Goal: Task Accomplishment & Management: Use online tool/utility

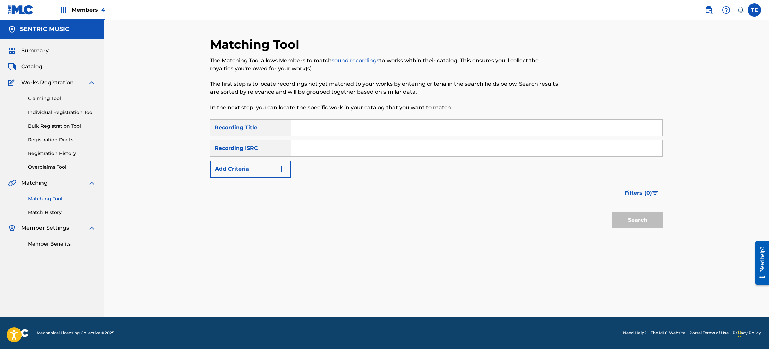
click at [242, 172] on button "Add Criteria" at bounding box center [250, 169] width 81 height 17
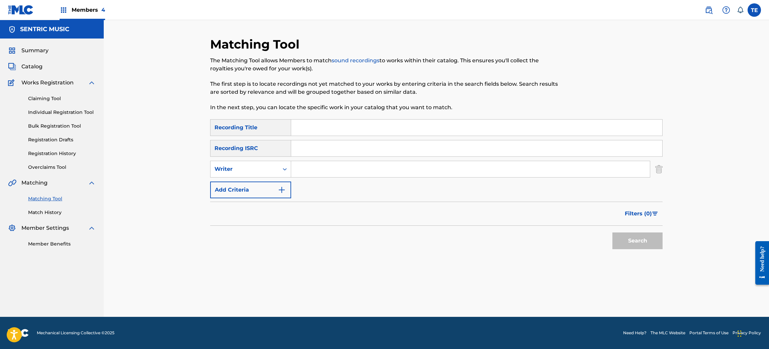
drag, startPoint x: 288, startPoint y: 145, endPoint x: 295, endPoint y: 146, distance: 6.9
click at [291, 146] on div "SearchWithCriteriaabf4f89c-5ffb-4427-a12a-7c6e66b9c3b1 Recording ISRC" at bounding box center [436, 148] width 453 height 17
click at [314, 148] on input "Search Form" at bounding box center [476, 148] width 371 height 16
paste input "ZA41S2102583"
type input "ZA41S2102583"
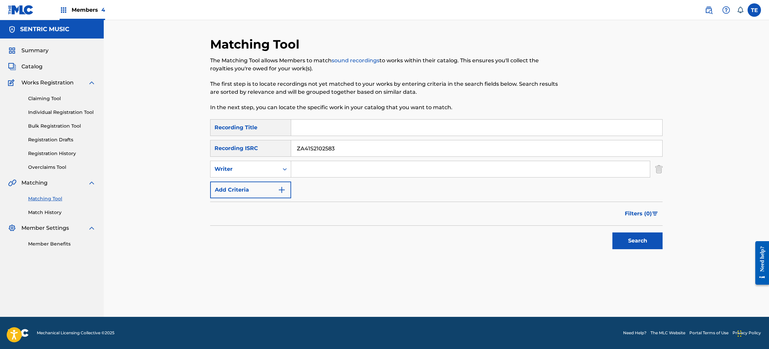
click at [643, 244] on button "Search" at bounding box center [637, 240] width 50 height 17
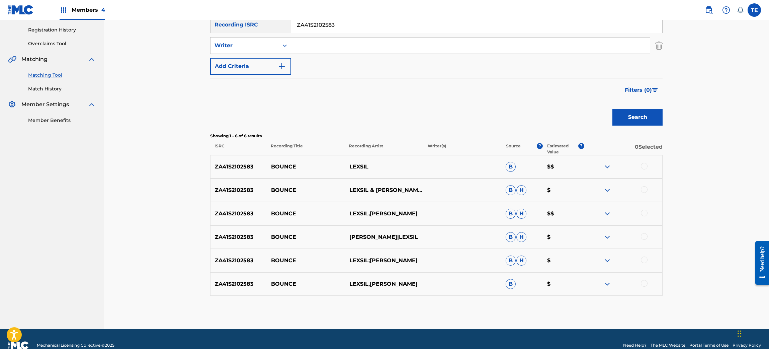
scroll to position [136, 0]
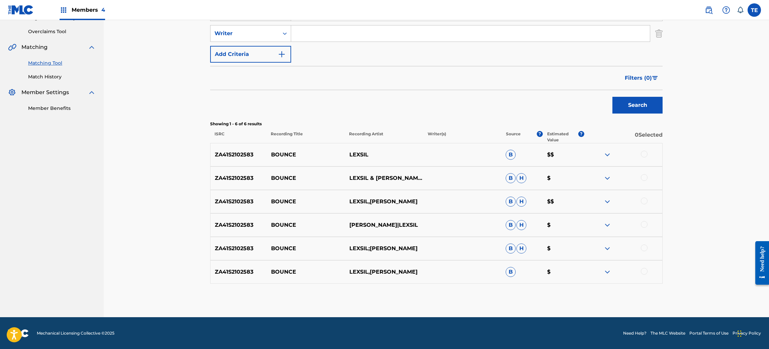
click at [357, 155] on p "LEXSIL" at bounding box center [384, 155] width 78 height 8
copy p "LEXSIL"
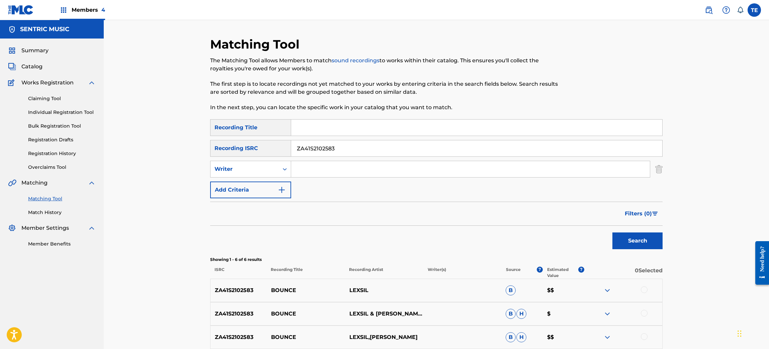
click at [330, 123] on input "Search Form" at bounding box center [476, 127] width 371 height 16
type input "Bounce"
click at [257, 170] on div "Writer" at bounding box center [245, 169] width 60 height 8
click at [263, 185] on div "Recording Artist" at bounding box center [251, 185] width 80 height 17
click at [325, 176] on input "Search Form" at bounding box center [470, 169] width 359 height 16
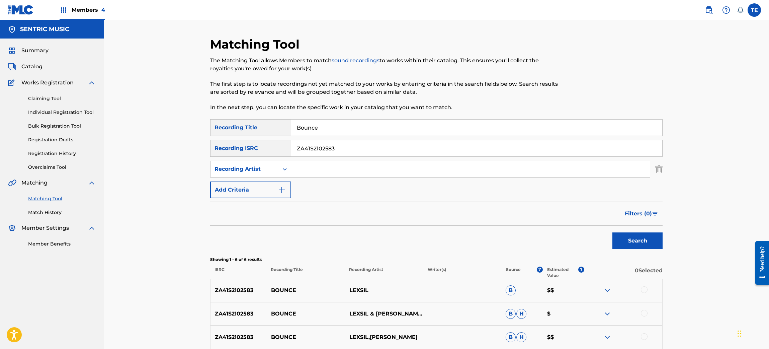
paste input "LEXSIL"
type input "LEXSIL"
click at [630, 235] on button "Search" at bounding box center [637, 240] width 50 height 17
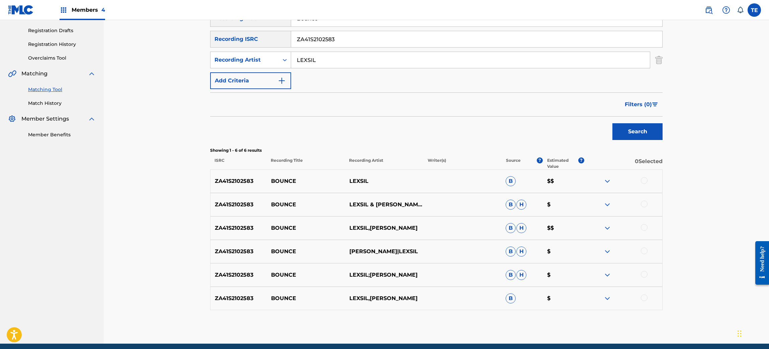
scroll to position [85, 0]
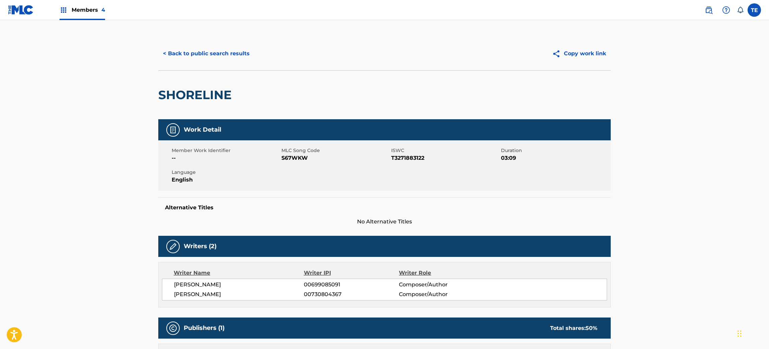
click at [199, 63] on div "< Back to public search results Copy work link" at bounding box center [384, 53] width 453 height 33
click at [199, 54] on button "< Back to public search results" at bounding box center [206, 53] width 96 height 17
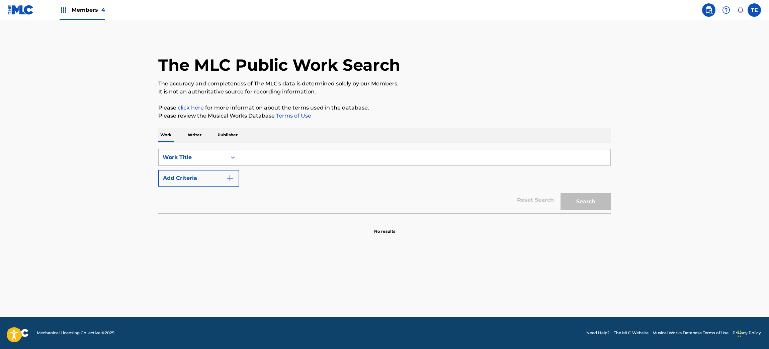
click at [204, 156] on div "Work Title" at bounding box center [193, 157] width 60 height 8
click at [200, 170] on div "MLC Song Code" at bounding box center [199, 174] width 80 height 17
click at [254, 154] on input "Search Form" at bounding box center [424, 157] width 371 height 16
paste input "BE1OTJ"
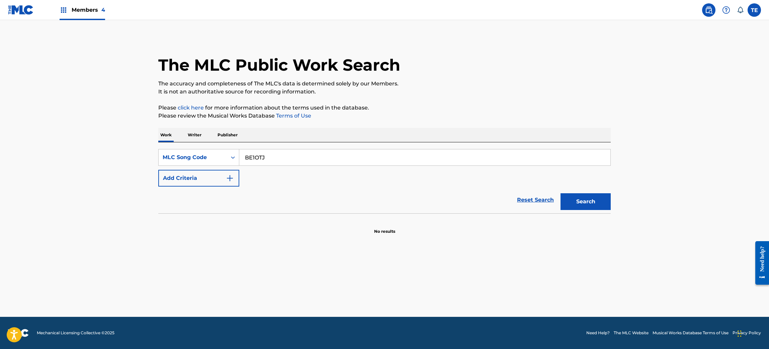
type input "BE1OTJ"
click at [574, 198] on button "Search" at bounding box center [586, 201] width 50 height 17
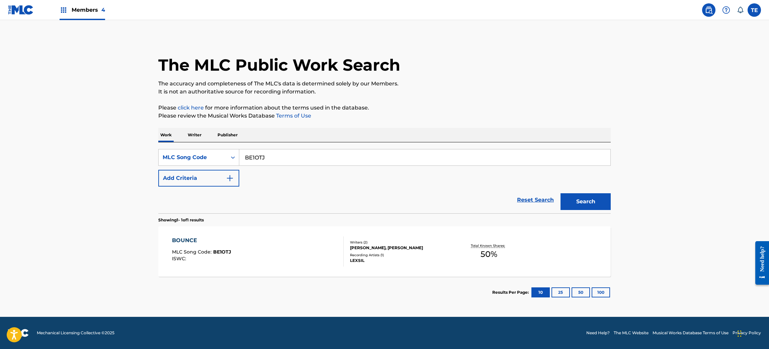
click at [180, 238] on div "BOUNCE" at bounding box center [201, 240] width 59 height 8
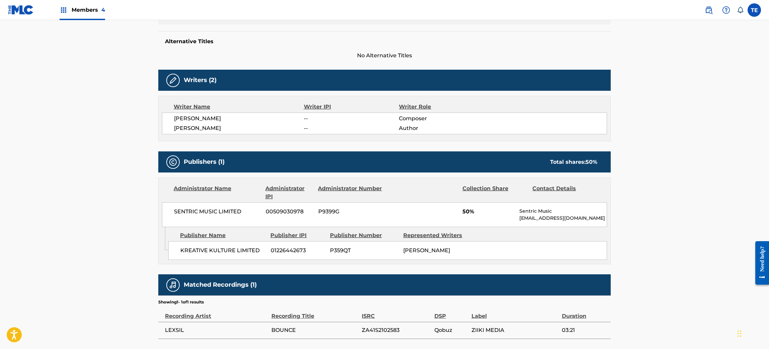
scroll to position [198, 0]
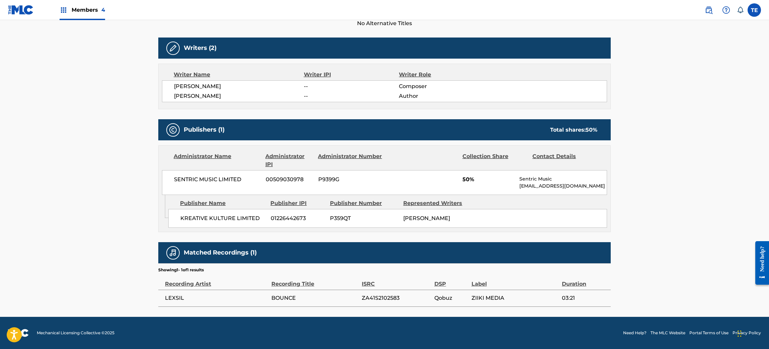
click at [379, 301] on span "ZA41S2102583" at bounding box center [396, 298] width 69 height 8
click at [377, 295] on span "ZA41S2102583" at bounding box center [396, 298] width 69 height 8
copy span "ZA41S2102583"
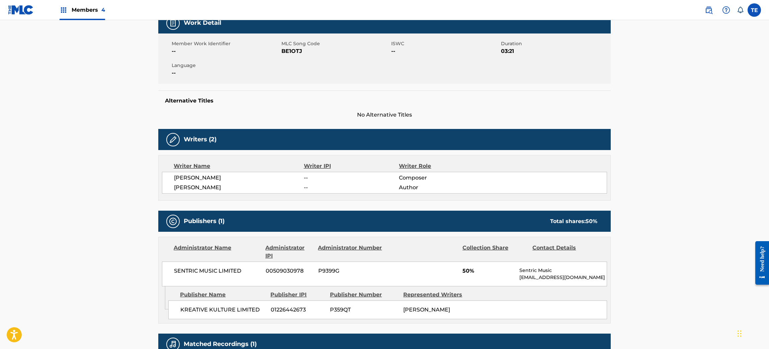
scroll to position [0, 0]
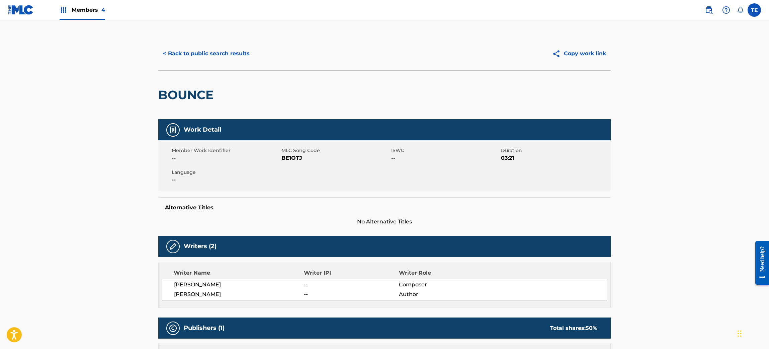
click at [197, 56] on button "< Back to public search results" at bounding box center [206, 53] width 96 height 17
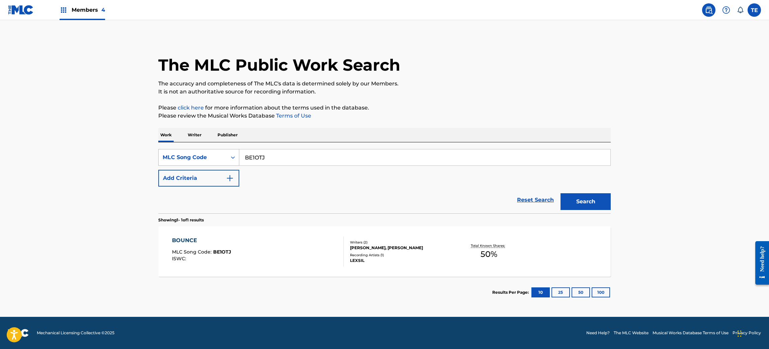
click at [205, 154] on div "MLC Song Code" at bounding box center [193, 157] width 60 height 8
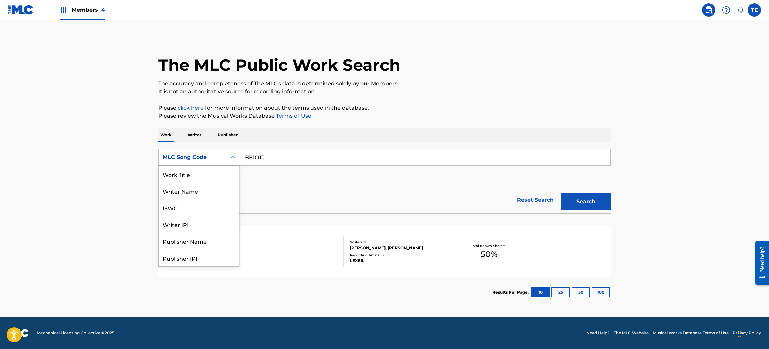
scroll to position [33, 0]
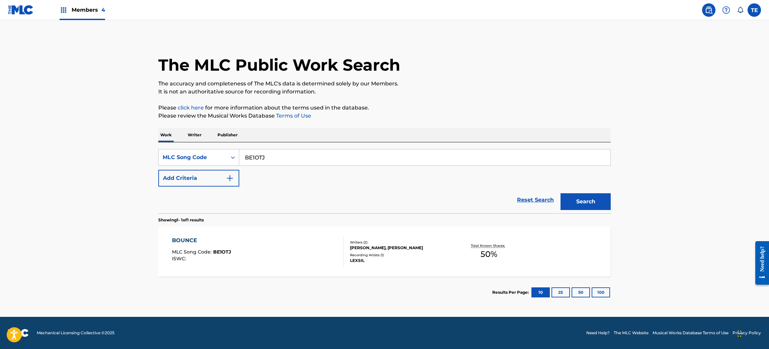
click at [222, 160] on div "MLC Song Code" at bounding box center [193, 157] width 60 height 8
click at [228, 178] on img "Search Form" at bounding box center [230, 178] width 8 height 8
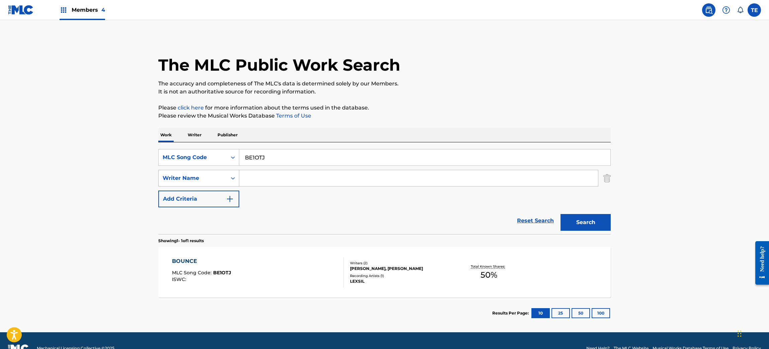
click at [207, 175] on div "Writer Name" at bounding box center [193, 178] width 60 height 8
click at [203, 160] on div "MLC Song Code" at bounding box center [193, 157] width 60 height 8
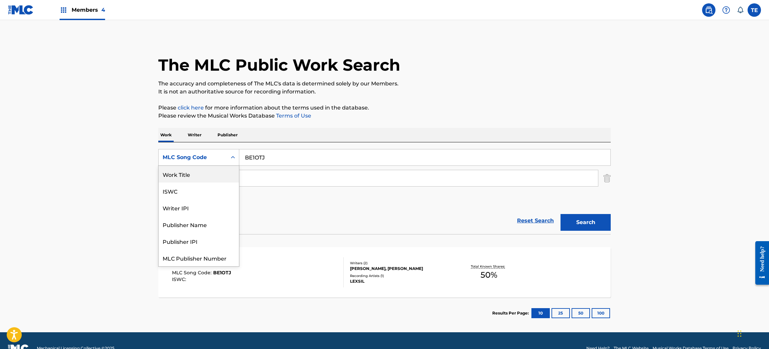
click at [199, 172] on div "Work Title" at bounding box center [199, 174] width 80 height 17
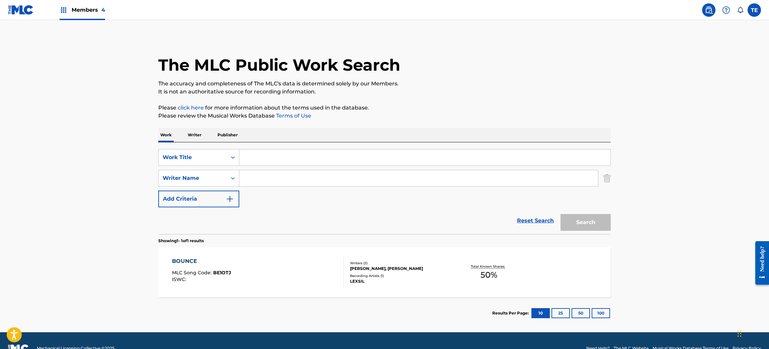
click at [252, 160] on input "Search Form" at bounding box center [424, 157] width 371 height 16
paste input "BOUNCE (REMIX)"
type input "BOUNCE (REMIX)"
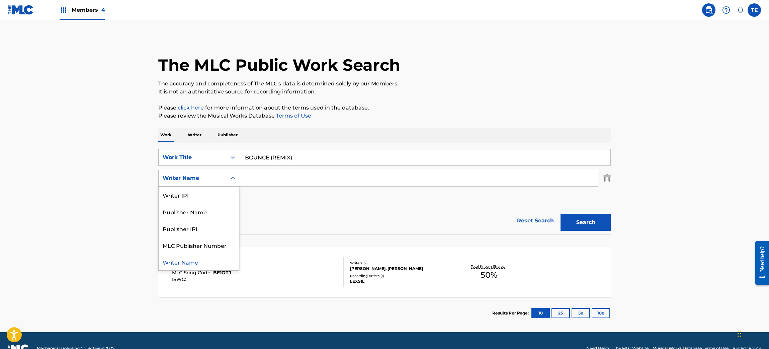
click at [210, 171] on div "Writer Name" at bounding box center [198, 178] width 81 height 17
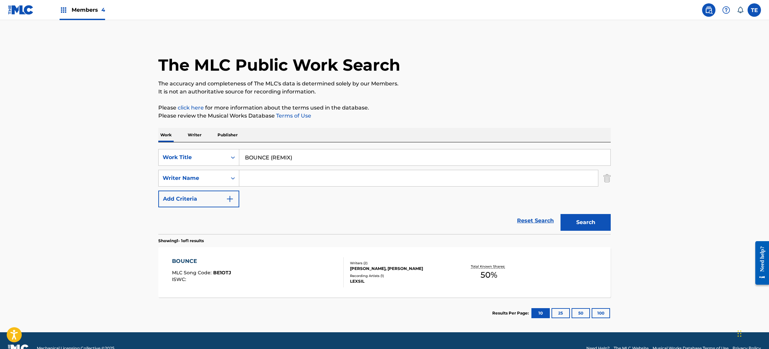
click at [620, 220] on main "The MLC Public Work Search The accuracy and completeness of The MLC's data is d…" at bounding box center [384, 176] width 769 height 312
click at [603, 222] on button "Search" at bounding box center [586, 222] width 50 height 17
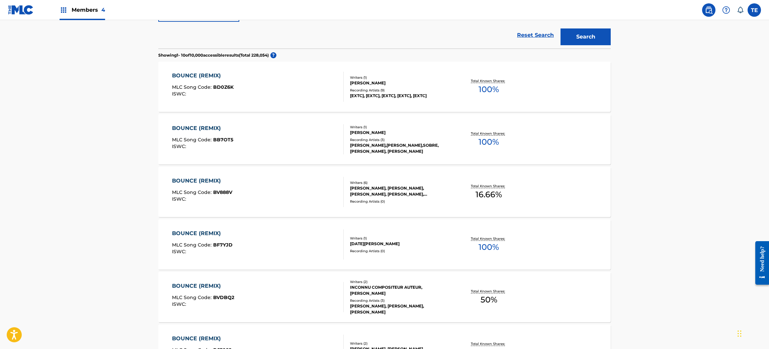
scroll to position [50, 0]
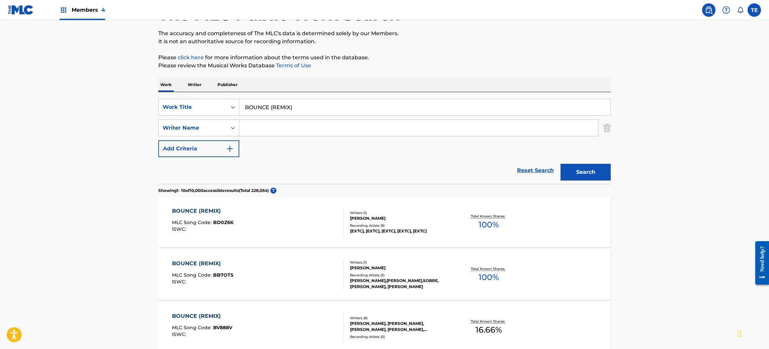
click at [283, 130] on input "Search Form" at bounding box center [418, 128] width 359 height 16
drag, startPoint x: 284, startPoint y: 130, endPoint x: 262, endPoint y: 131, distance: 22.1
click at [262, 131] on input "Search Form" at bounding box center [418, 128] width 359 height 16
click at [262, 126] on input "Search Form" at bounding box center [418, 128] width 359 height 16
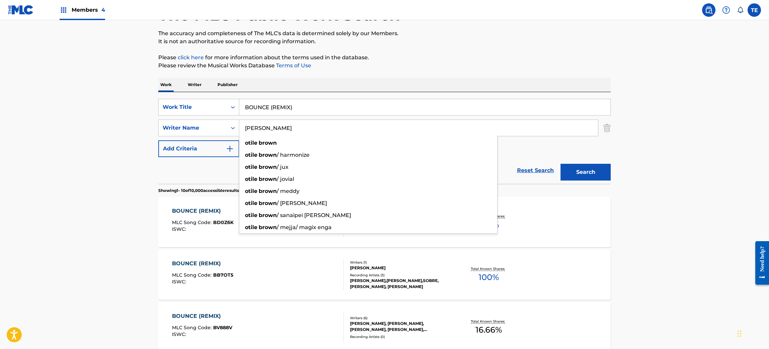
type input "Otile Brown"
click at [561, 164] on button "Search" at bounding box center [586, 172] width 50 height 17
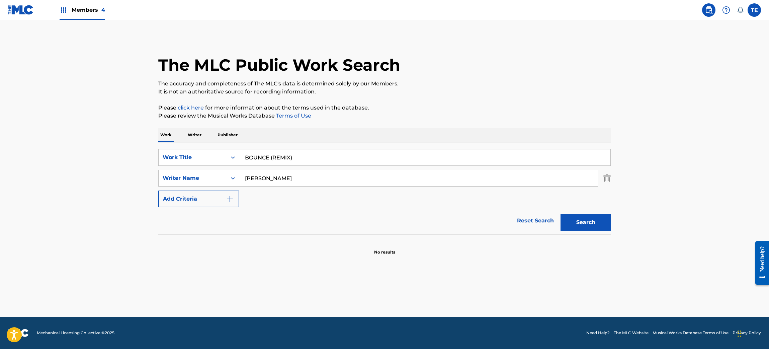
click at [582, 219] on button "Search" at bounding box center [586, 222] width 50 height 17
click at [276, 176] on input "Otile Brown" at bounding box center [418, 178] width 359 height 16
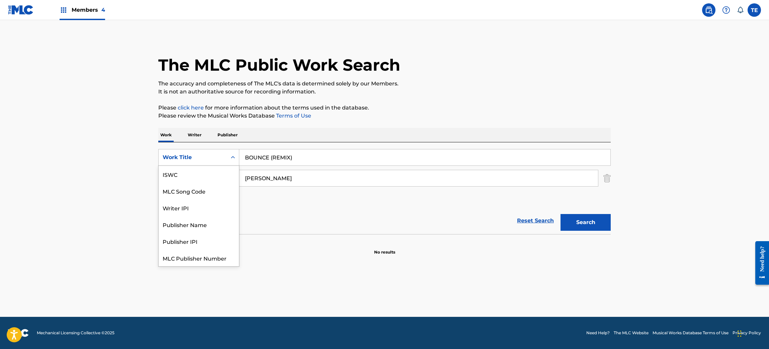
click at [194, 158] on div "Work Title" at bounding box center [193, 157] width 60 height 8
click at [190, 176] on div "MLC Song Code" at bounding box center [199, 174] width 80 height 17
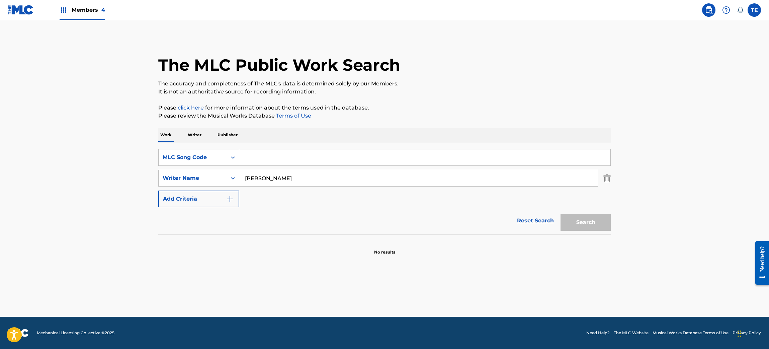
click at [278, 155] on input "Search Form" at bounding box center [424, 157] width 371 height 16
paste input "BE8W69"
click at [267, 162] on input "BE8W69" at bounding box center [424, 157] width 371 height 16
type input "BE8W69"
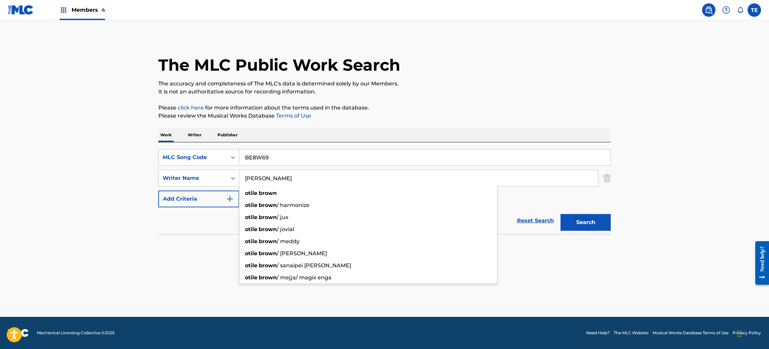
click at [271, 174] on input "Otile Brown" at bounding box center [418, 178] width 359 height 16
type input "Otile"
click at [561, 214] on button "Search" at bounding box center [586, 222] width 50 height 17
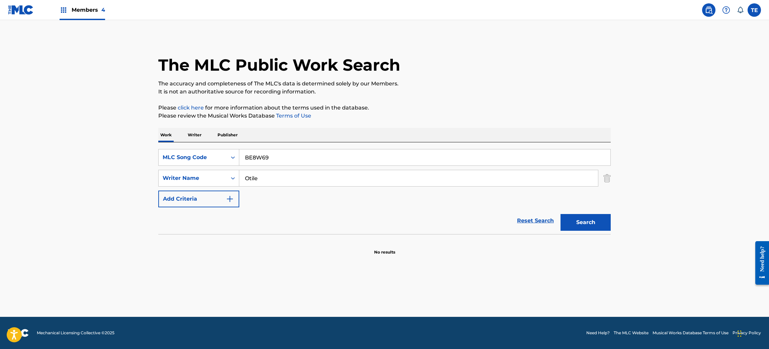
click at [267, 178] on input "Otile" at bounding box center [418, 178] width 359 height 16
click at [561, 214] on button "Search" at bounding box center [586, 222] width 50 height 17
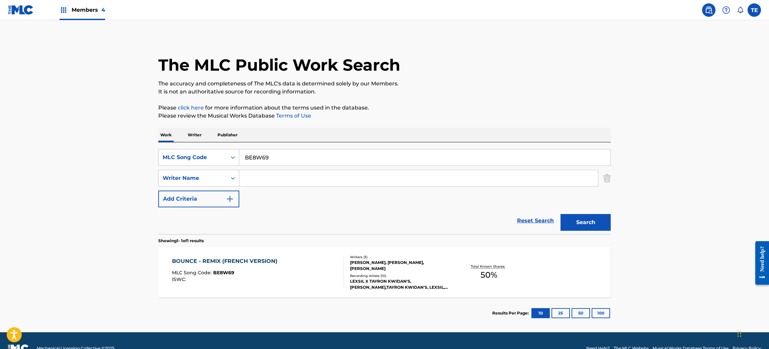
click at [281, 276] on div "BOUNCE - REMIX (FRENCH VERSION) MLC Song Code : BE8W69 ISWC :" at bounding box center [258, 272] width 172 height 30
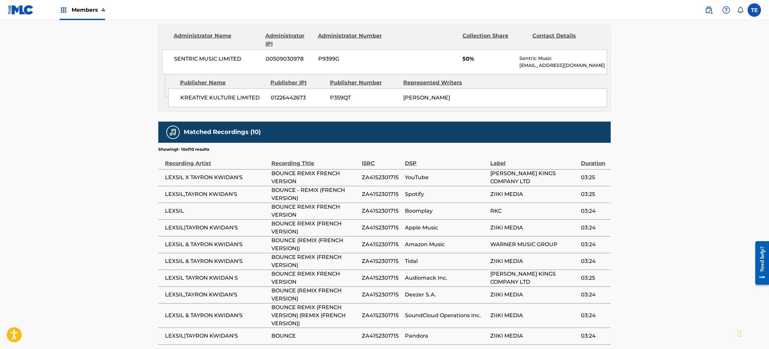
scroll to position [366, 0]
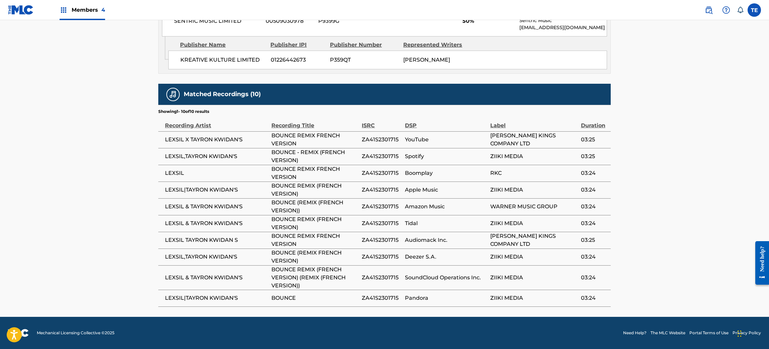
click at [380, 157] on span "ZA41S2301715" at bounding box center [382, 156] width 40 height 8
copy span "ZA41S2301715"
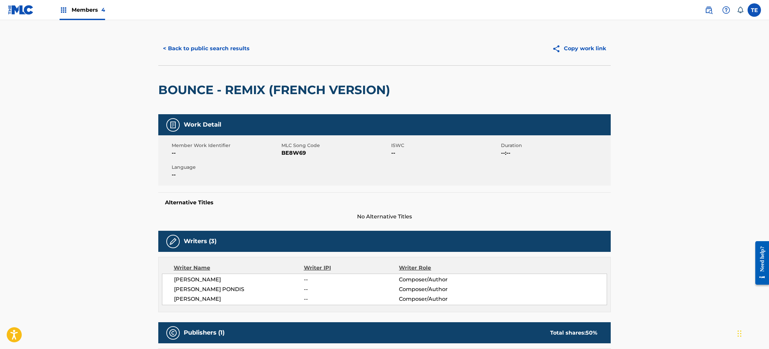
scroll to position [0, 0]
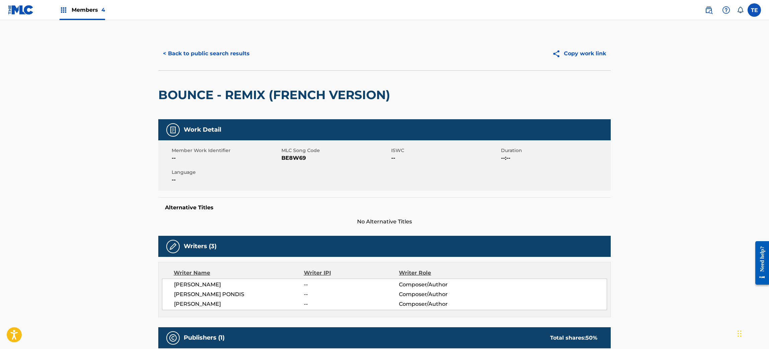
click at [216, 52] on button "< Back to public search results" at bounding box center [206, 53] width 96 height 17
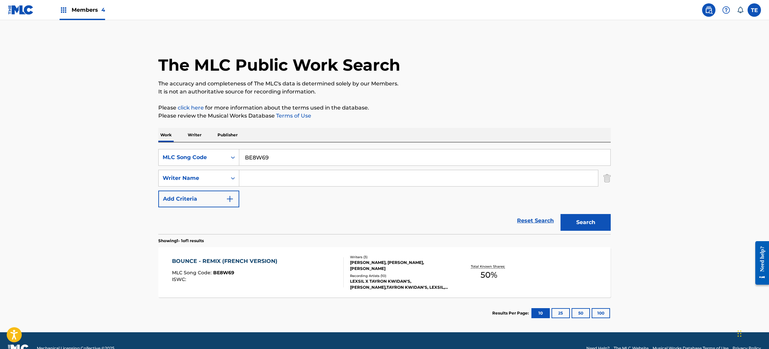
click at [264, 158] on input "BE8W69" at bounding box center [424, 157] width 371 height 16
paste input "1OTJ"
type input "BE1OTJ"
click at [581, 219] on button "Search" at bounding box center [586, 222] width 50 height 17
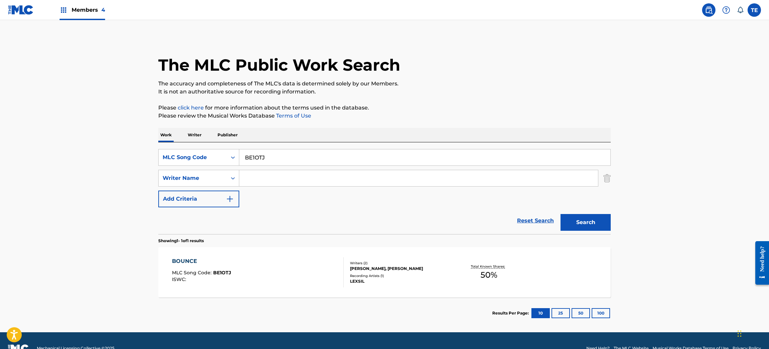
scroll to position [15, 0]
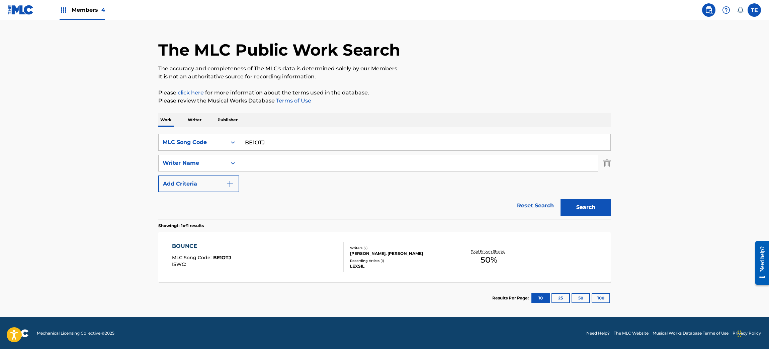
click at [285, 248] on div "BOUNCE MLC Song Code : BE1OTJ ISWC :" at bounding box center [258, 257] width 172 height 30
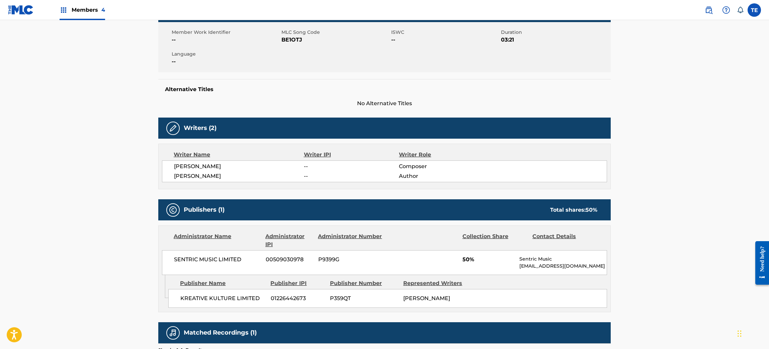
scroll to position [198, 0]
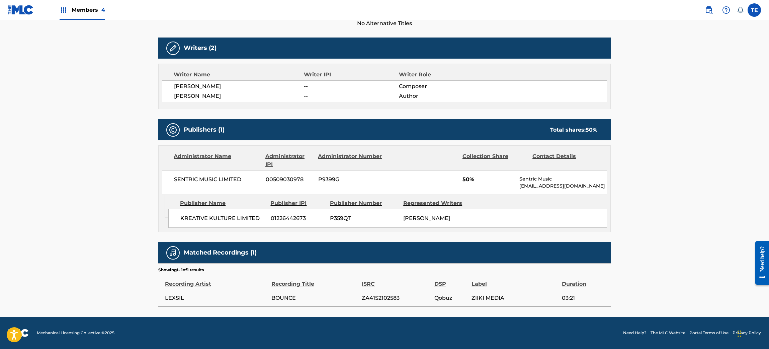
click at [392, 296] on span "ZA41S2102583" at bounding box center [396, 298] width 69 height 8
click at [392, 295] on span "ZA41S2102583" at bounding box center [396, 298] width 69 height 8
copy span "ZA41S2102583"
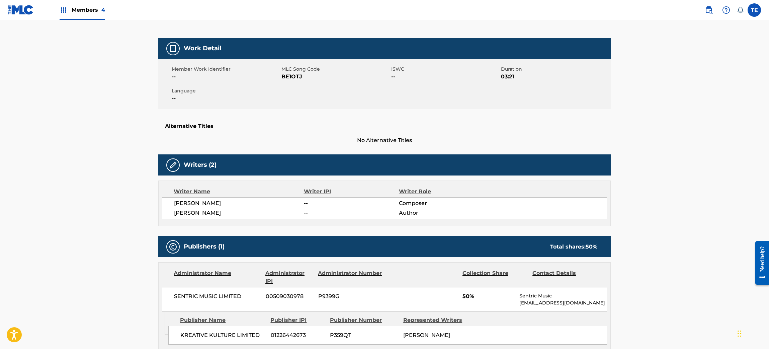
scroll to position [0, 0]
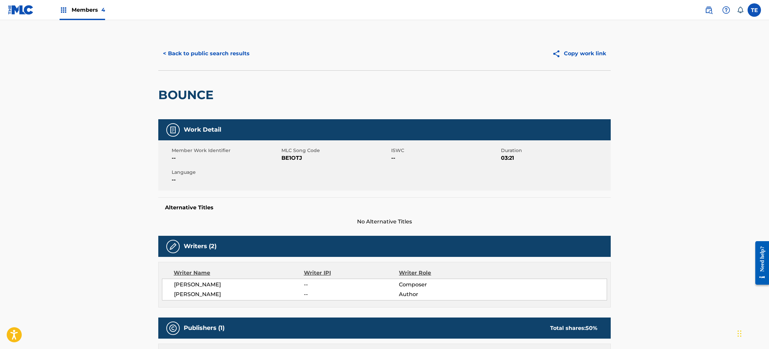
click at [181, 58] on button "< Back to public search results" at bounding box center [206, 53] width 96 height 17
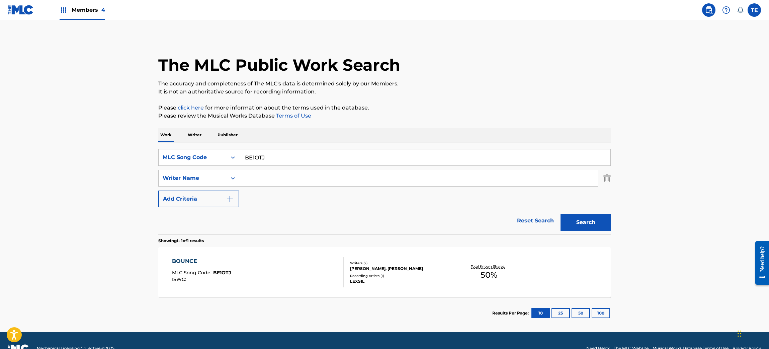
drag, startPoint x: 313, startPoint y: 147, endPoint x: 292, endPoint y: 159, distance: 23.7
click at [313, 147] on div "SearchWithCriteriacbd13490-ef1c-4967-af71-2f57e4dac0a9 MLC Song Code BE1OTJ Sea…" at bounding box center [384, 188] width 453 height 92
click at [288, 160] on input "BE1OTJ" at bounding box center [424, 157] width 371 height 16
paste input "8W02"
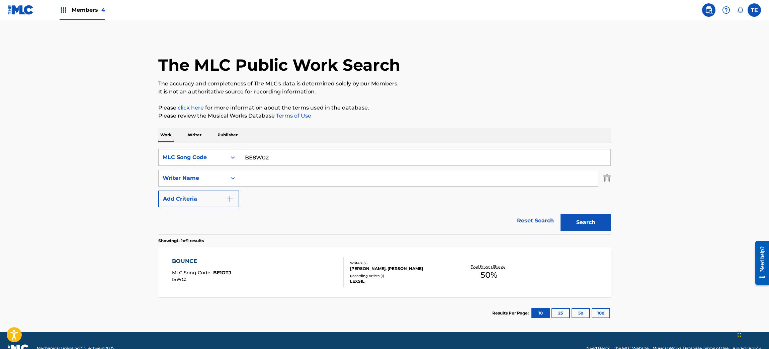
type input "BE8W02"
click at [570, 218] on button "Search" at bounding box center [586, 222] width 50 height 17
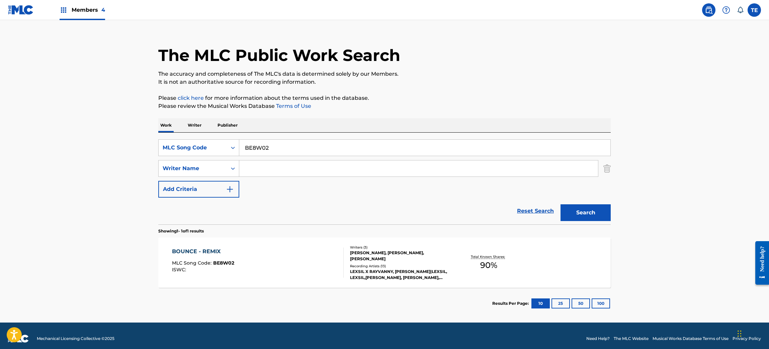
scroll to position [15, 0]
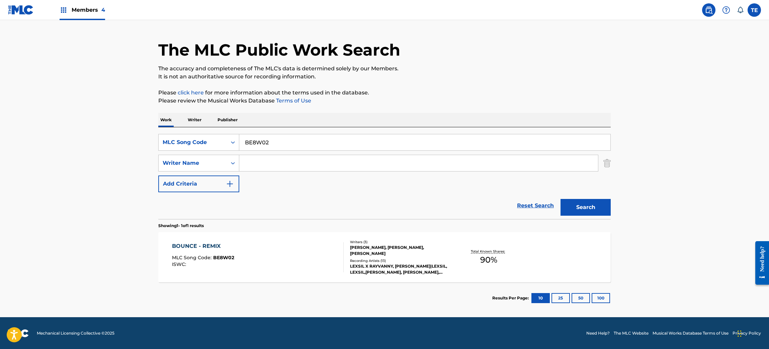
click at [259, 226] on section "Showing 1 - 1 of 1 results" at bounding box center [384, 224] width 453 height 10
click at [264, 233] on div "BOUNCE - REMIX MLC Song Code : BE8W02 ISWC : Writers ( 3 ) VICKY PONDIS, RAYMON…" at bounding box center [384, 257] width 453 height 50
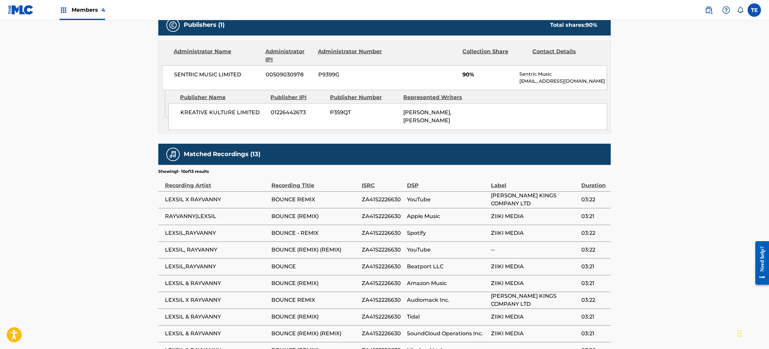
scroll to position [314, 0]
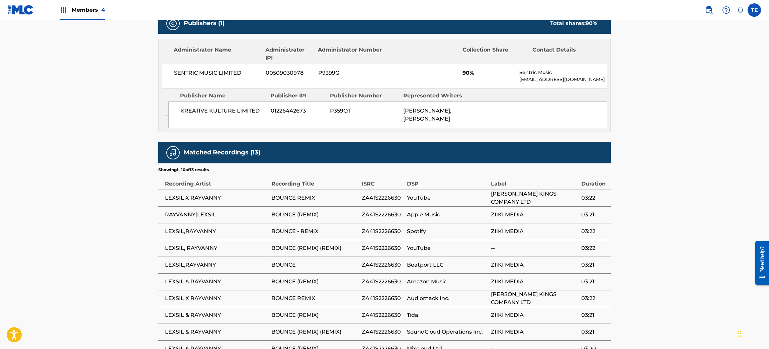
click at [385, 196] on span "ZA41S2226630" at bounding box center [383, 198] width 42 height 8
copy span "ZA41S2226630"
drag, startPoint x: 376, startPoint y: 213, endPoint x: 383, endPoint y: 219, distance: 9.2
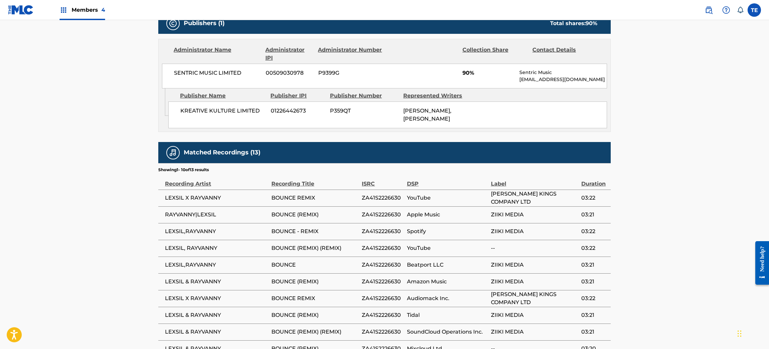
click at [383, 220] on td "ZA41S2226630" at bounding box center [384, 214] width 45 height 17
click at [381, 215] on span "ZA41S2226630" at bounding box center [383, 215] width 42 height 8
copy span "ZA41S2226630"
click at [386, 230] on span "ZA41S2226630" at bounding box center [383, 231] width 42 height 8
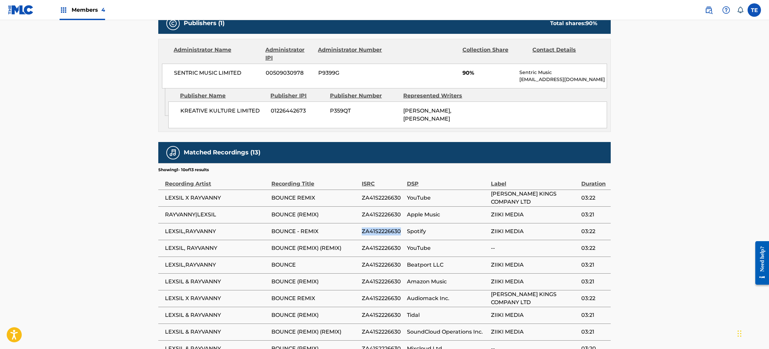
click at [386, 230] on span "ZA41S2226630" at bounding box center [383, 231] width 42 height 8
copy span "ZA41S2226630"
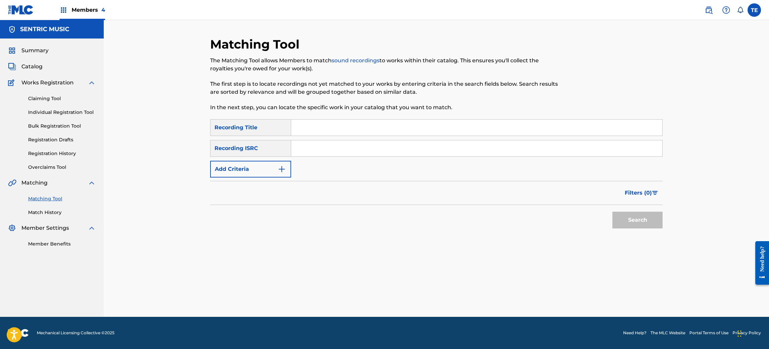
click at [326, 124] on input "Search Form" at bounding box center [476, 127] width 371 height 16
type input "bounce"
click at [262, 172] on button "Add Criteria" at bounding box center [250, 169] width 81 height 17
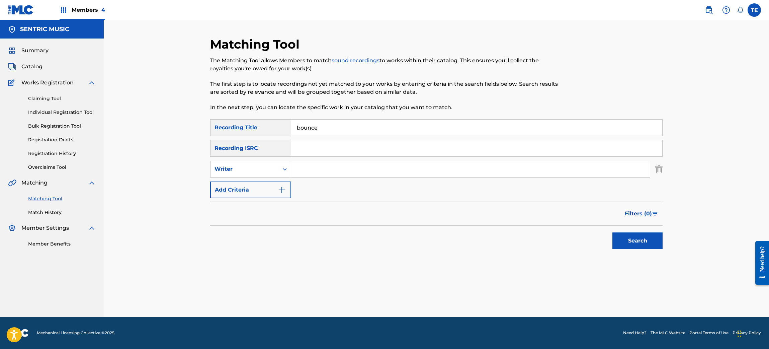
click at [262, 172] on div "Writer" at bounding box center [245, 169] width 60 height 8
drag, startPoint x: 274, startPoint y: 182, endPoint x: 278, endPoint y: 182, distance: 3.7
click at [276, 182] on div "Recording Artist" at bounding box center [251, 185] width 80 height 17
click at [308, 176] on input "Search Form" at bounding box center [470, 169] width 359 height 16
type input "LEXSIL"
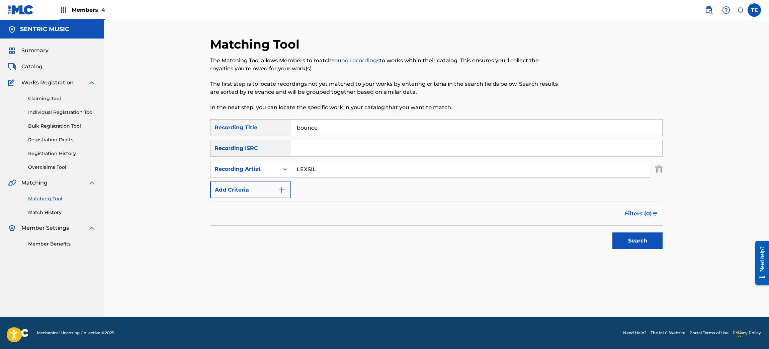
drag, startPoint x: 650, startPoint y: 250, endPoint x: 642, endPoint y: 246, distance: 9.4
click at [649, 250] on div "Search" at bounding box center [636, 239] width 54 height 27
click at [635, 237] on button "Search" at bounding box center [637, 240] width 50 height 17
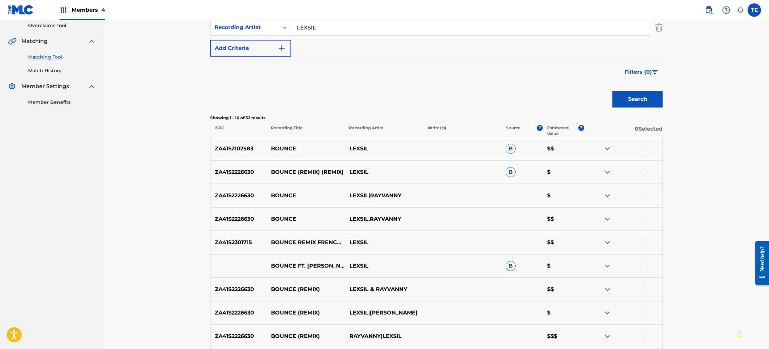
scroll to position [188, 0]
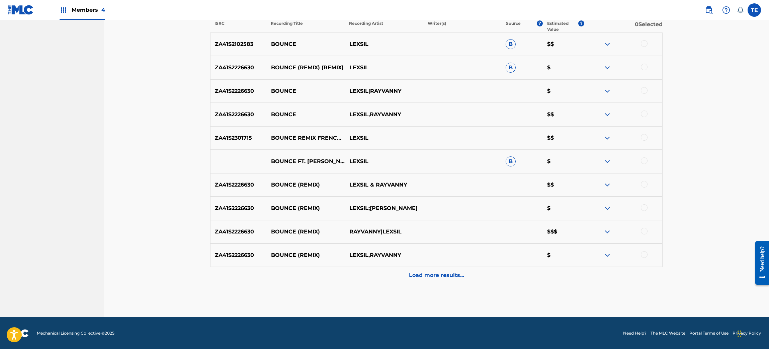
click at [458, 277] on p "Load more results..." at bounding box center [436, 275] width 55 height 8
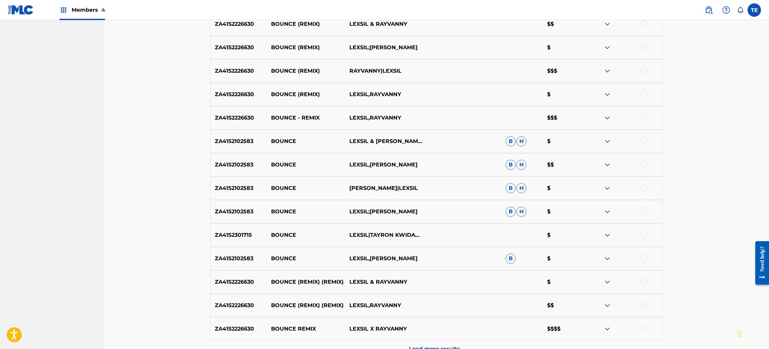
scroll to position [480, 0]
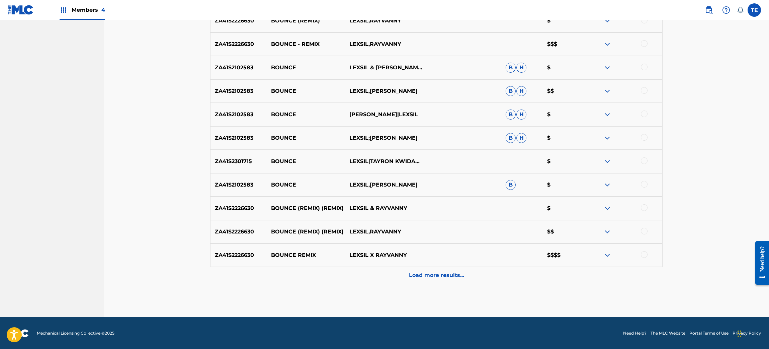
click at [508, 281] on div "Load more results..." at bounding box center [436, 275] width 453 height 17
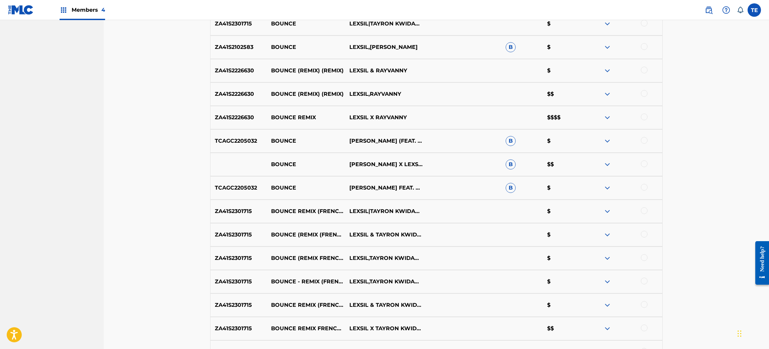
scroll to position [714, 0]
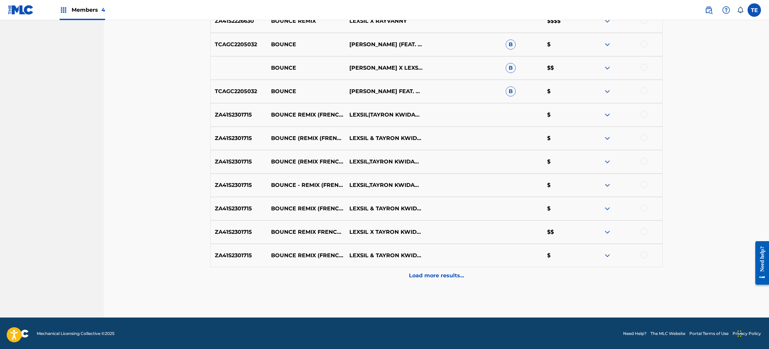
click at [444, 277] on p "Load more results..." at bounding box center [436, 275] width 55 height 8
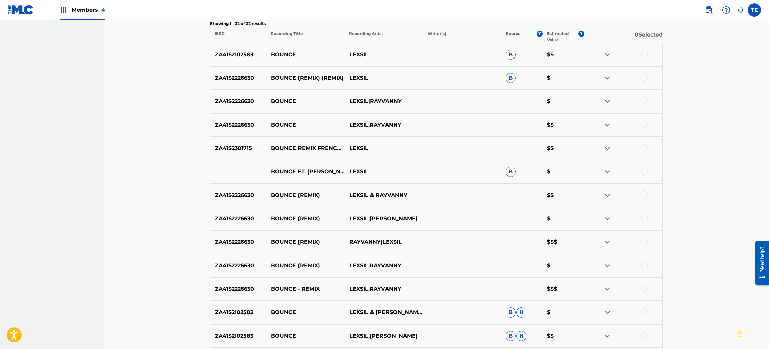
scroll to position [42, 0]
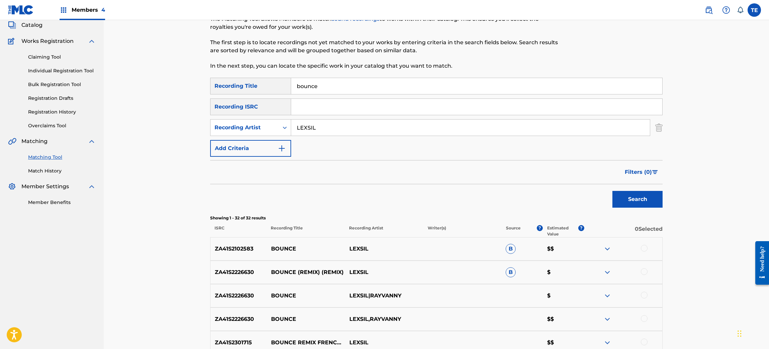
click at [608, 249] on img at bounding box center [607, 249] width 8 height 8
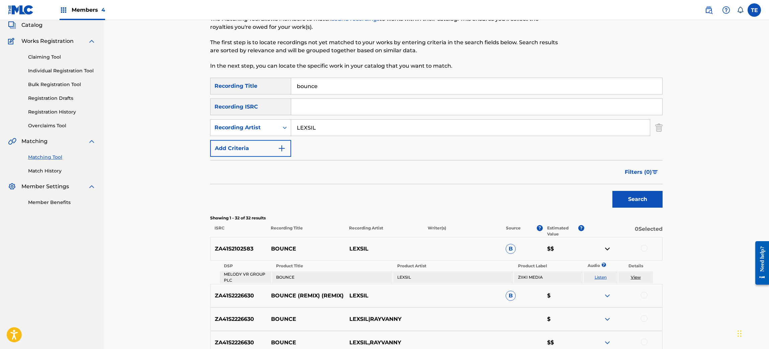
click at [608, 249] on img at bounding box center [607, 249] width 8 height 8
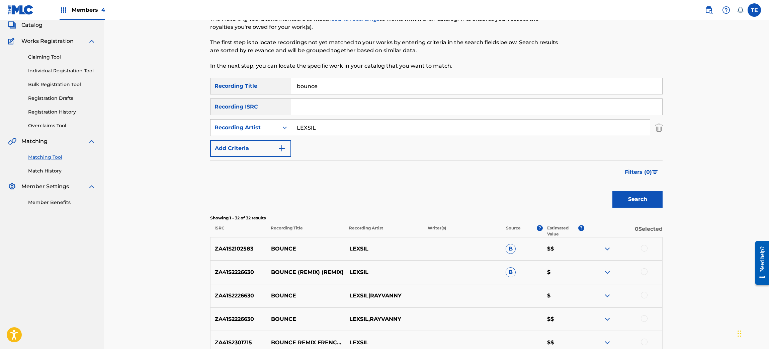
click at [608, 249] on img at bounding box center [607, 249] width 8 height 8
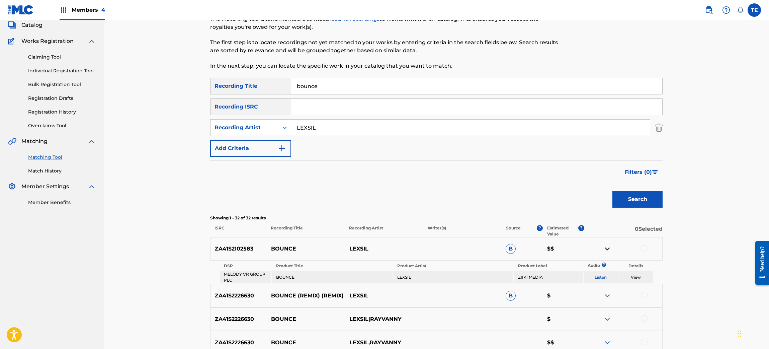
click at [608, 249] on img at bounding box center [607, 249] width 8 height 8
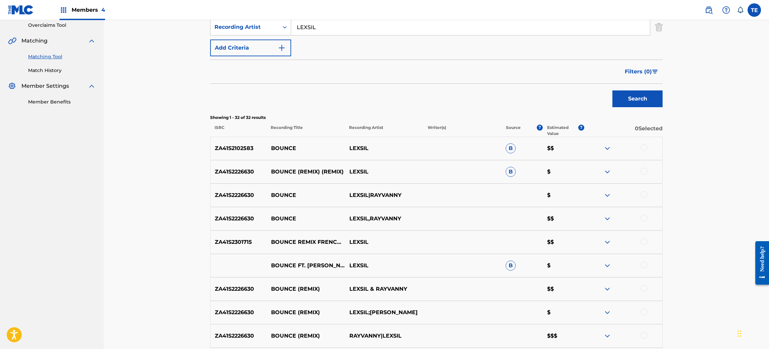
scroll to position [192, 0]
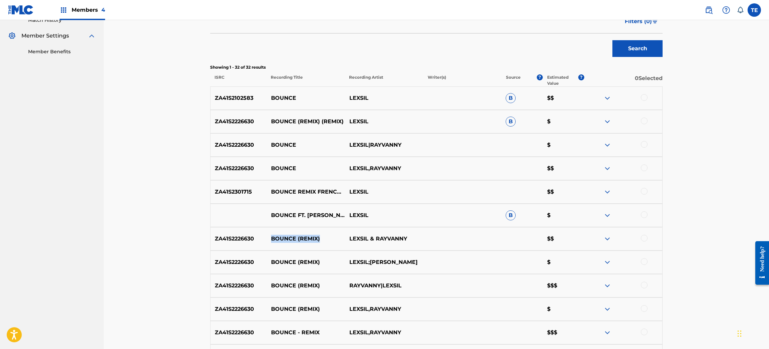
drag, startPoint x: 322, startPoint y: 240, endPoint x: 266, endPoint y: 234, distance: 56.1
click at [266, 234] on div "ZA41S2226630 BOUNCE (REMIX) LEXSIL & RAYVANNY $$" at bounding box center [436, 238] width 453 height 23
copy div "BOUNCE (REMIX)"
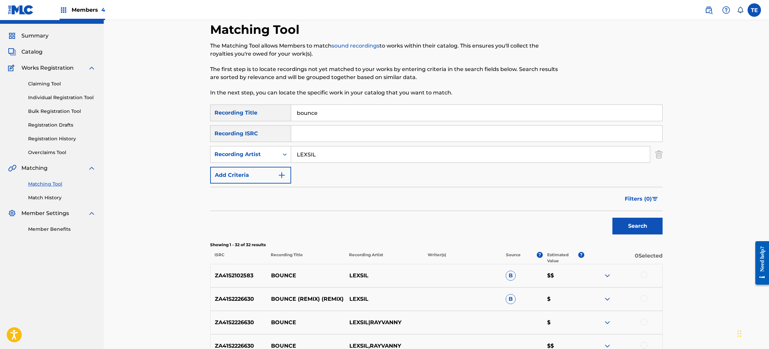
scroll to position [0, 0]
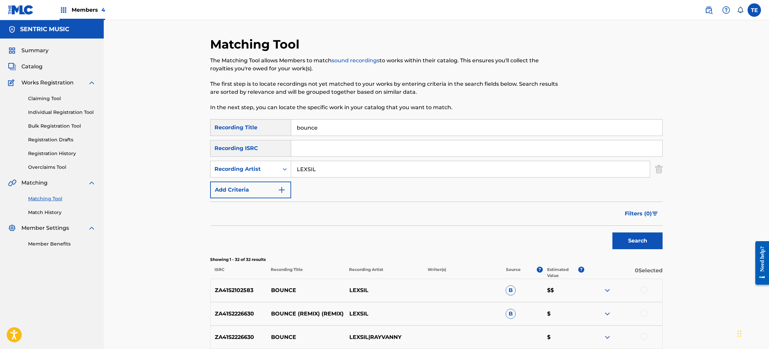
click at [322, 131] on input "bounce" at bounding box center [476, 127] width 371 height 16
click at [308, 169] on input "LEXSIL" at bounding box center [470, 169] width 359 height 16
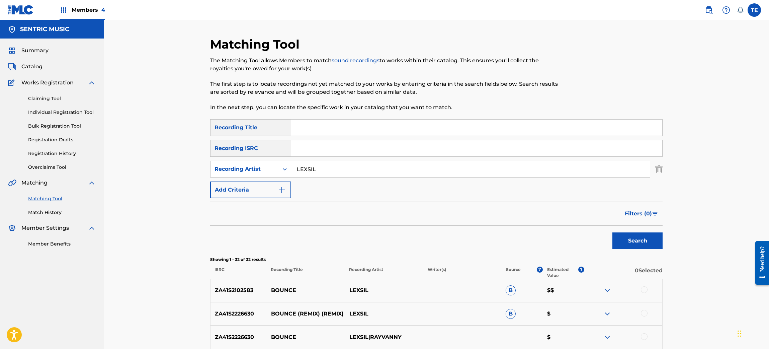
click at [308, 169] on input "LEXSIL" at bounding box center [470, 169] width 359 height 16
click at [362, 157] on div "SearchWithCriteriade4fc208-1d6d-44fb-acd8-e3b6f1e40fc9 Recording Title SearchWi…" at bounding box center [436, 158] width 453 height 79
click at [350, 142] on input "Search Form" at bounding box center [476, 148] width 371 height 16
paste input "ZA41S2102583"
type input "ZA41S2102583"
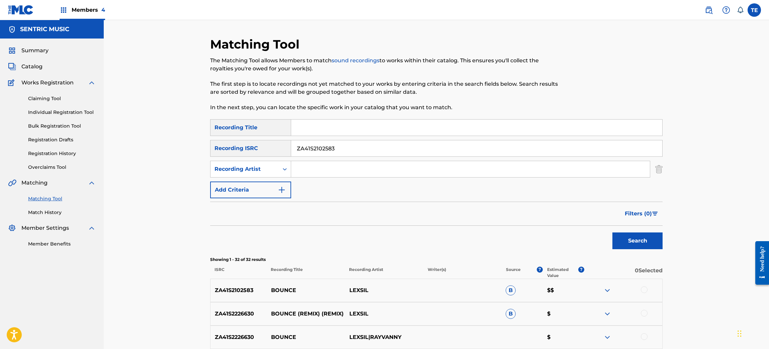
click at [612, 232] on button "Search" at bounding box center [637, 240] width 50 height 17
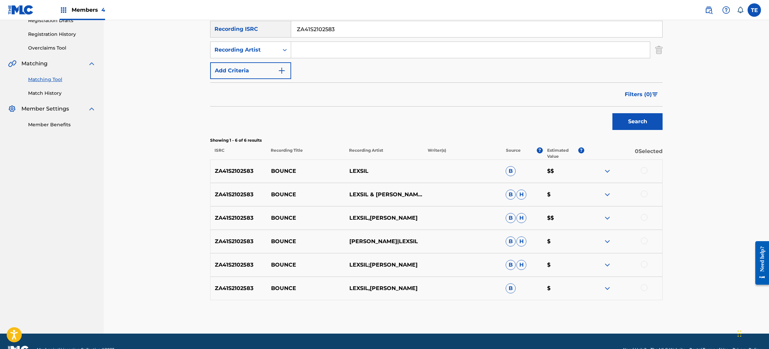
scroll to position [136, 0]
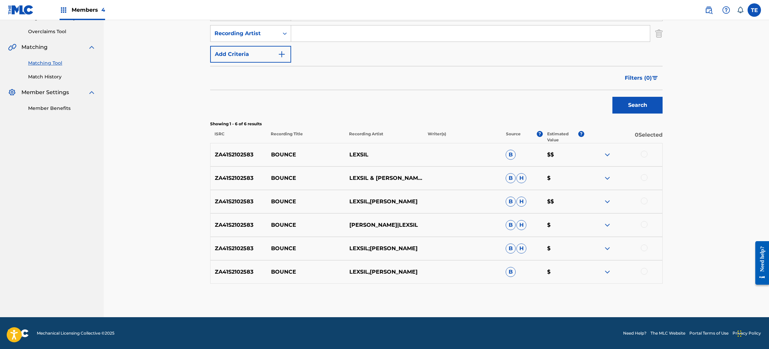
click at [645, 155] on div at bounding box center [644, 154] width 7 height 7
click at [644, 178] on div at bounding box center [644, 177] width 7 height 7
click at [643, 203] on div at bounding box center [644, 200] width 7 height 7
click at [644, 228] on div at bounding box center [623, 225] width 78 height 8
click at [640, 227] on div at bounding box center [623, 225] width 78 height 8
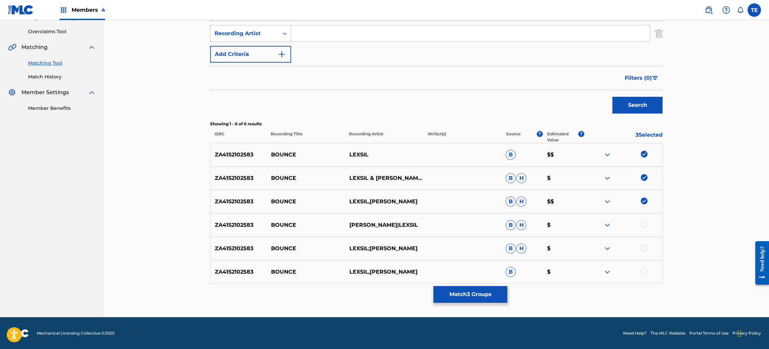
click at [642, 222] on div at bounding box center [644, 224] width 7 height 7
click at [640, 249] on div at bounding box center [623, 248] width 78 height 8
click at [645, 249] on div at bounding box center [644, 247] width 7 height 7
click at [643, 276] on div "ZA41S2102583 BOUNCE LEXSIL,OTILE BROWN B $" at bounding box center [436, 271] width 453 height 23
click at [643, 270] on div at bounding box center [644, 271] width 7 height 7
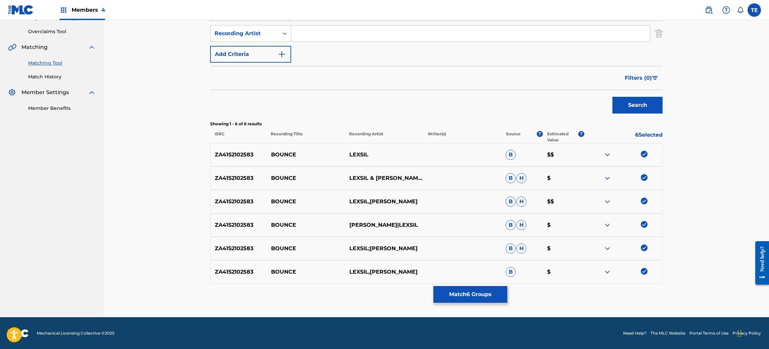
click at [276, 157] on p "BOUNCE" at bounding box center [306, 155] width 78 height 8
click at [277, 152] on p "BOUNCE" at bounding box center [306, 155] width 78 height 8
copy p "BOUNCE"
click at [475, 294] on button "Match 6 Groups" at bounding box center [470, 294] width 74 height 17
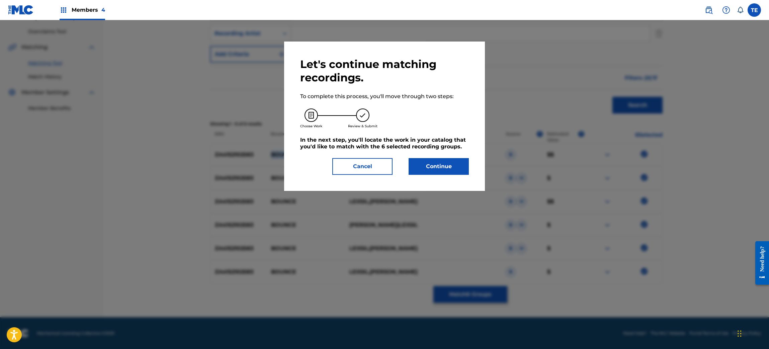
click at [455, 165] on button "Continue" at bounding box center [439, 166] width 60 height 17
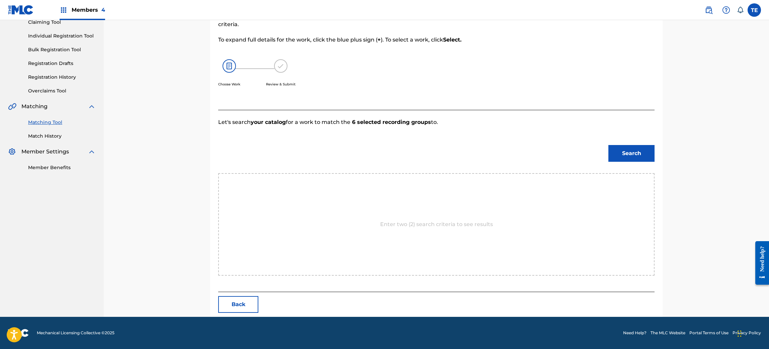
scroll to position [97, 0]
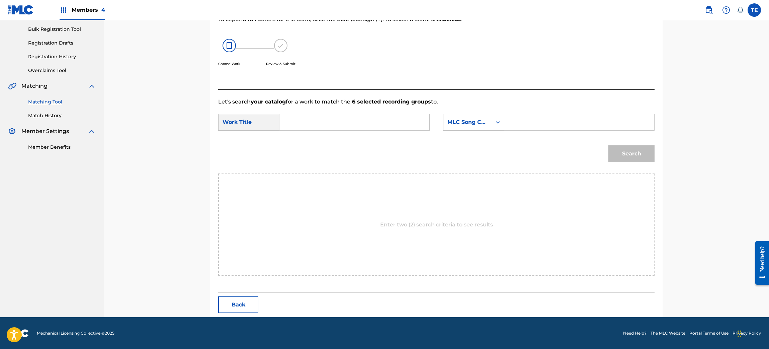
click at [288, 116] on input "Search Form" at bounding box center [354, 122] width 139 height 16
paste input "BOUNCE"
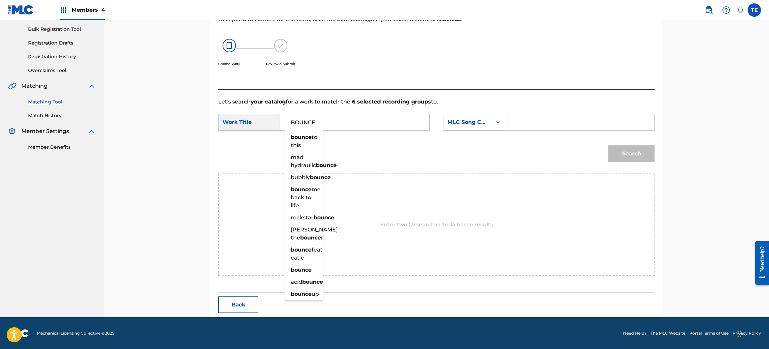
type input "BOUNCE"
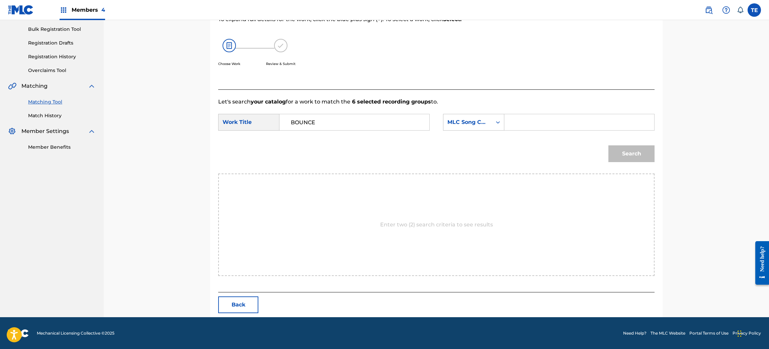
click at [534, 119] on input "Search Form" at bounding box center [579, 122] width 139 height 16
paste input "BE1OTJ"
type input "BE1OTJ"
click at [628, 146] on button "Search" at bounding box center [631, 153] width 46 height 17
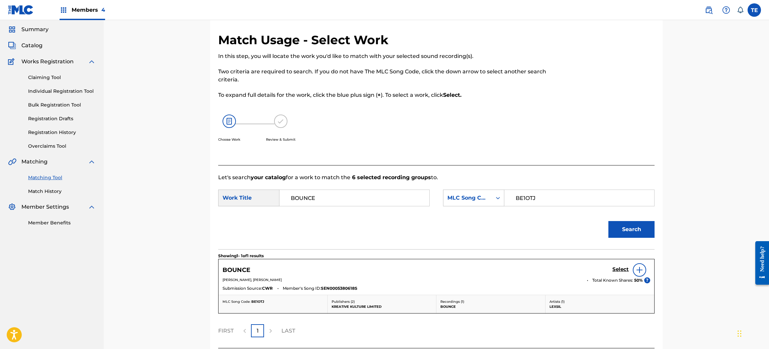
scroll to position [77, 0]
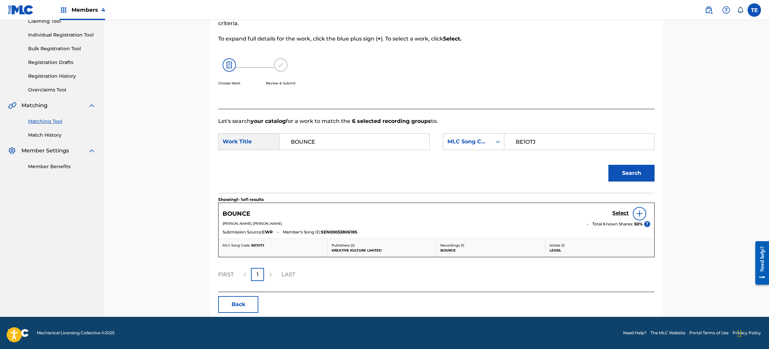
click at [628, 214] on h5 "Select" at bounding box center [620, 213] width 16 height 6
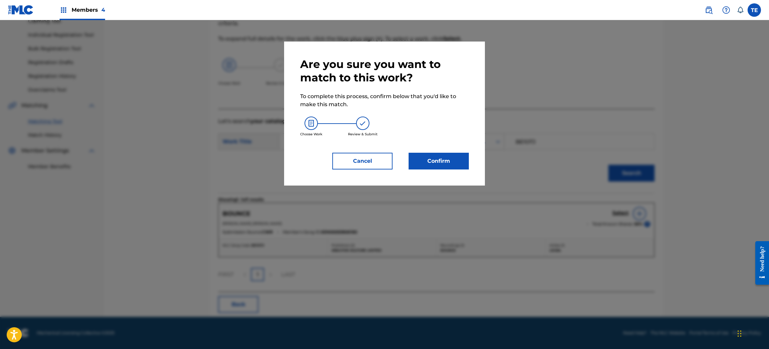
click at [443, 148] on div "Are you sure you want to match to this work? To complete this process, confirm …" at bounding box center [384, 114] width 169 height 112
click at [446, 160] on button "Confirm" at bounding box center [439, 161] width 60 height 17
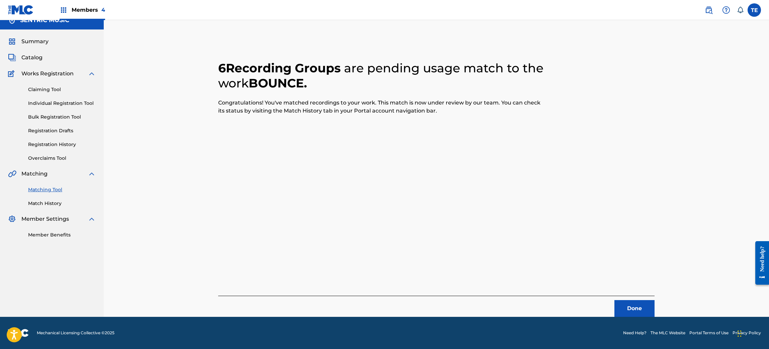
scroll to position [9, 0]
click at [638, 305] on button "Done" at bounding box center [634, 308] width 40 height 17
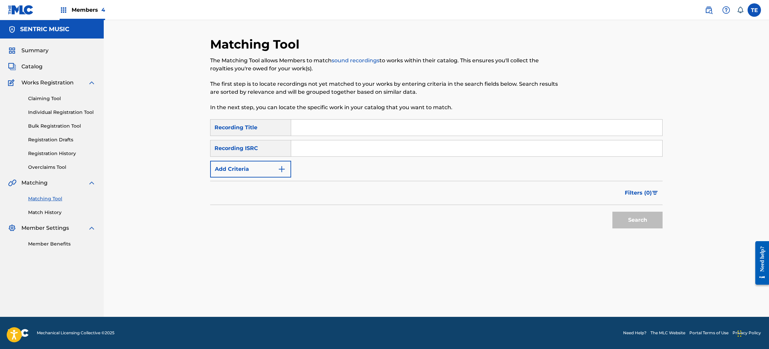
click at [351, 151] on input "Search Form" at bounding box center [476, 148] width 371 height 16
paste input "ZA41S2301715"
type input "ZA41S2301715"
click at [628, 221] on button "Search" at bounding box center [637, 220] width 50 height 17
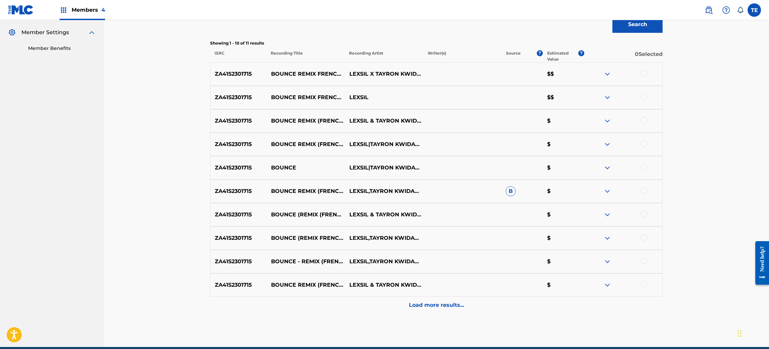
scroll to position [225, 0]
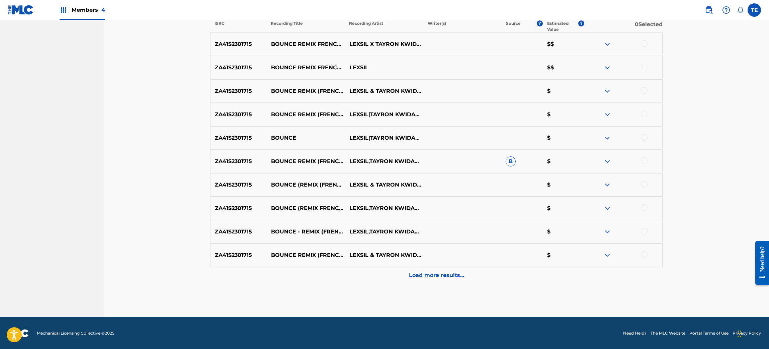
click at [467, 274] on div "Load more results..." at bounding box center [436, 275] width 453 height 17
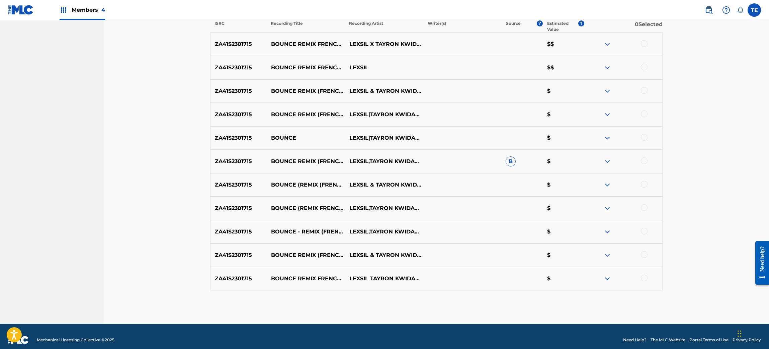
scroll to position [232, 0]
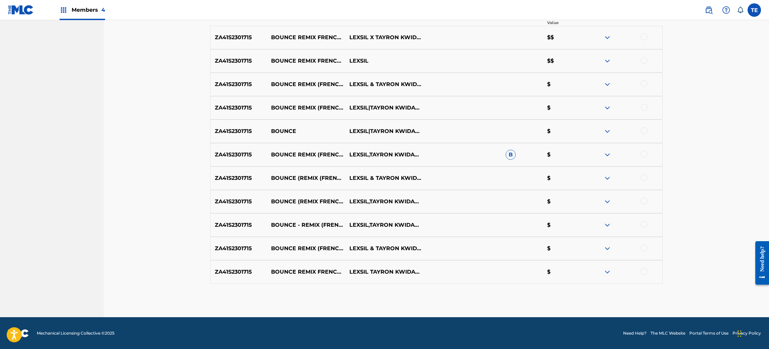
click at [638, 269] on div at bounding box center [623, 272] width 78 height 8
click at [646, 271] on div at bounding box center [644, 271] width 7 height 7
click at [645, 248] on div at bounding box center [644, 247] width 7 height 7
click at [646, 221] on div at bounding box center [623, 225] width 78 height 8
click at [645, 224] on div at bounding box center [644, 224] width 7 height 7
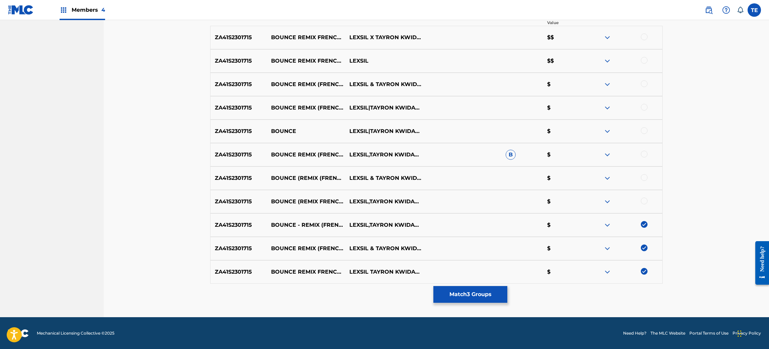
click at [644, 196] on div "ZA41S2301715 BOUNCE (REMIX FRENCH VERSION) LEXSIL,TAYRON KWIDAN'S $" at bounding box center [436, 201] width 453 height 23
click at [644, 198] on div at bounding box center [644, 200] width 7 height 7
click at [642, 174] on div at bounding box center [644, 177] width 7 height 7
click at [643, 151] on div at bounding box center [644, 154] width 7 height 7
click at [644, 124] on div "ZA41S2301715 BOUNCE LEXSIL|TAYRON KWIDAN'S $" at bounding box center [436, 130] width 453 height 23
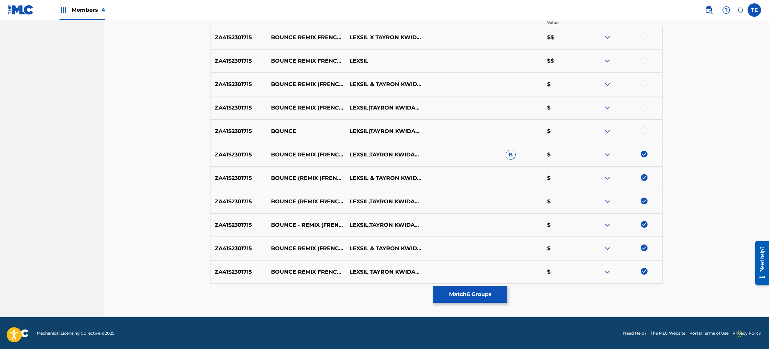
click at [646, 127] on div at bounding box center [644, 130] width 7 height 7
click at [645, 104] on div at bounding box center [644, 107] width 7 height 7
click at [644, 79] on div "ZA41S2301715 BOUNCE REMIX (FRENCH VERSION) (REMIX (FRENCH VERSION)) LEXSIL & TA…" at bounding box center [436, 84] width 453 height 23
click at [644, 82] on div at bounding box center [644, 83] width 7 height 7
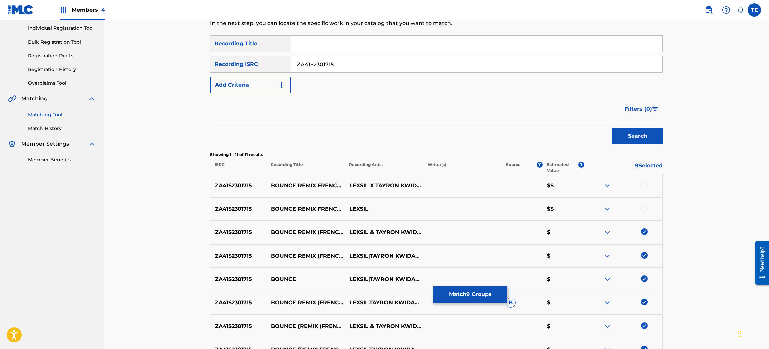
scroll to position [182, 0]
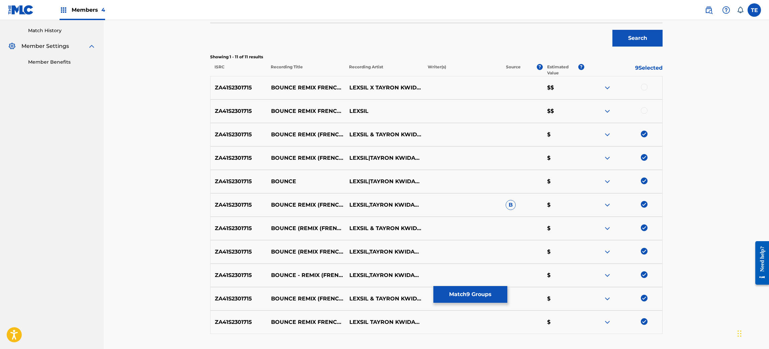
click at [637, 84] on div at bounding box center [623, 88] width 78 height 8
click at [642, 84] on div at bounding box center [644, 87] width 7 height 7
click at [640, 106] on div "ZA41S2301715 BOUNCE REMIX FRENCH VERSION LEXSIL $$" at bounding box center [436, 110] width 453 height 23
click at [644, 110] on div at bounding box center [644, 110] width 7 height 7
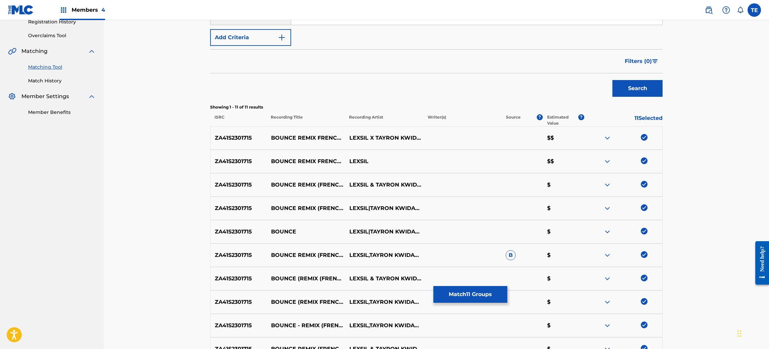
click at [313, 204] on p "BOUNCE REMIX (FRENCH VERSION)" at bounding box center [306, 208] width 78 height 8
copy p "BOUNCE REMIX (FRENCH VERSION)"
click at [469, 291] on button "Match 11 Groups" at bounding box center [470, 294] width 74 height 17
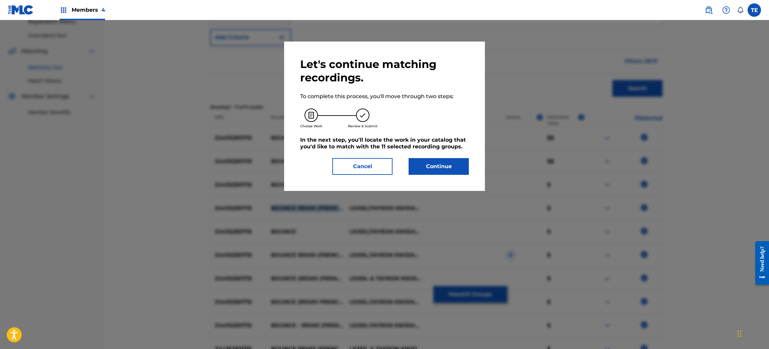
click at [433, 166] on button "Continue" at bounding box center [439, 166] width 60 height 17
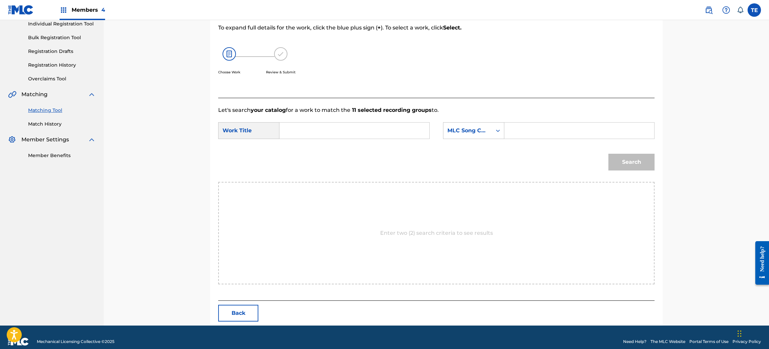
scroll to position [97, 0]
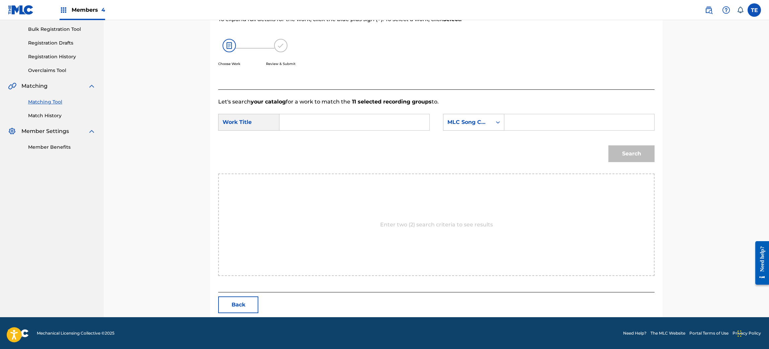
click at [337, 132] on div "SearchWithCriteriadd068851-60f4-4831-b3ad-3051e44491db Work Title SearchWithCri…" at bounding box center [436, 124] width 436 height 21
click at [335, 116] on input "Search Form" at bounding box center [354, 122] width 139 height 16
paste input "BOUNCE REMIX (FRENCH VERSION)"
type input "BOUNCE REMIX (FRENCH VERSION)"
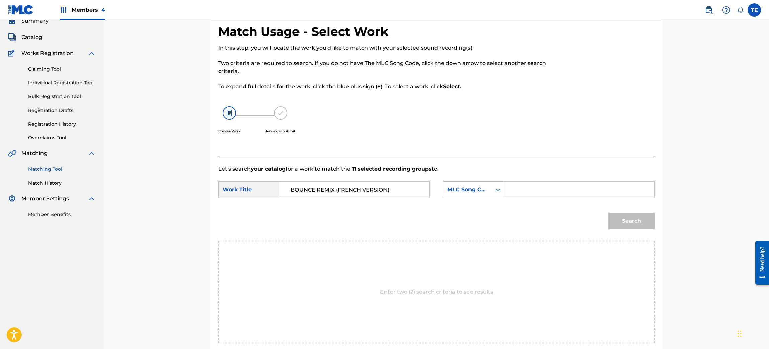
scroll to position [0, 0]
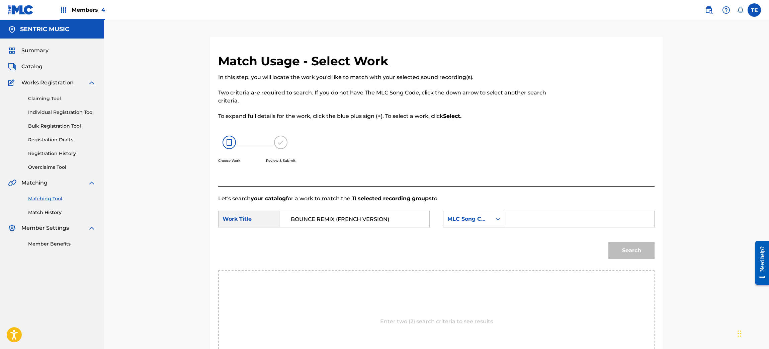
click at [540, 222] on input "Search Form" at bounding box center [579, 219] width 139 height 16
paste input "BE8W69"
type input "BE8W69"
click at [654, 250] on button "Search" at bounding box center [631, 250] width 46 height 17
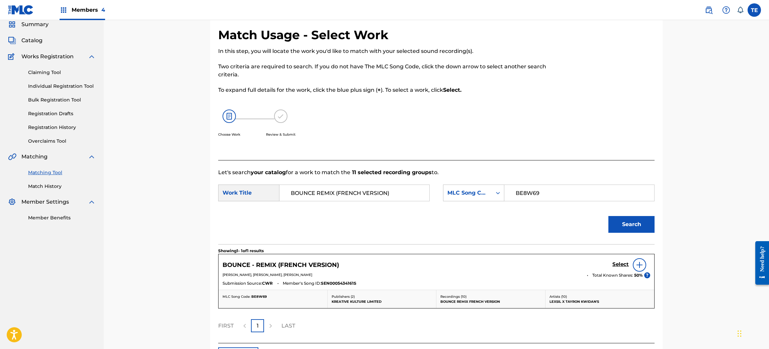
scroll to position [50, 0]
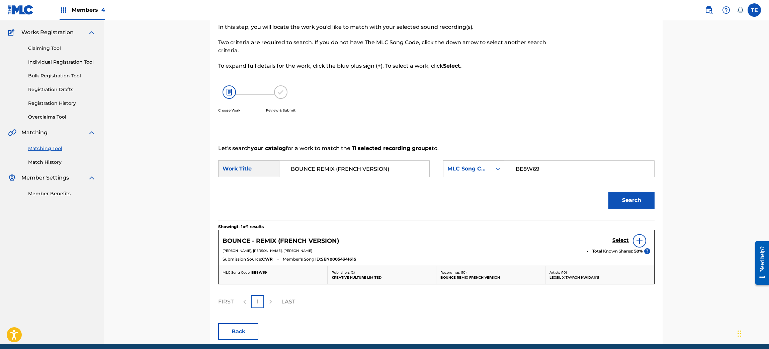
click at [619, 242] on h5 "Select" at bounding box center [620, 240] width 16 height 6
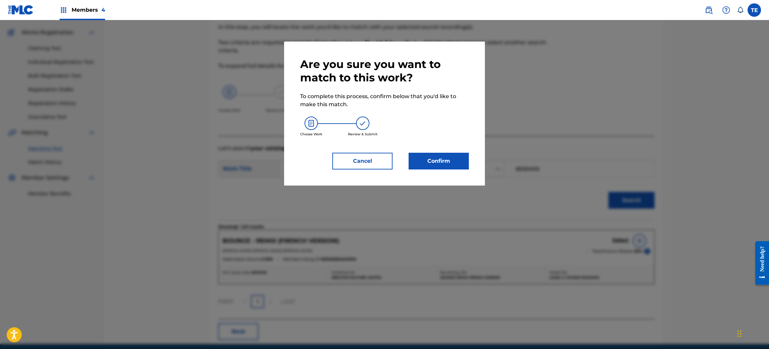
click at [437, 163] on button "Confirm" at bounding box center [439, 161] width 60 height 17
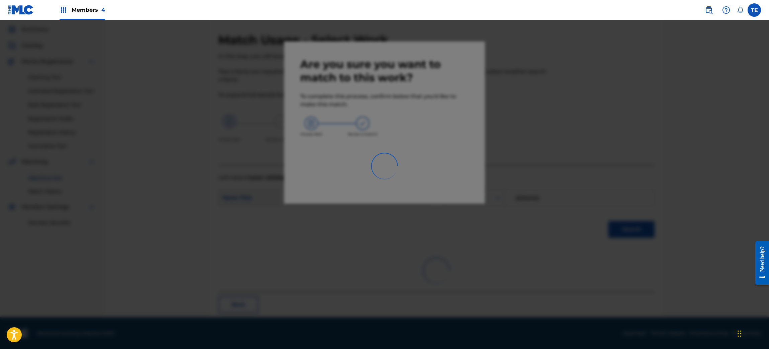
scroll to position [9, 0]
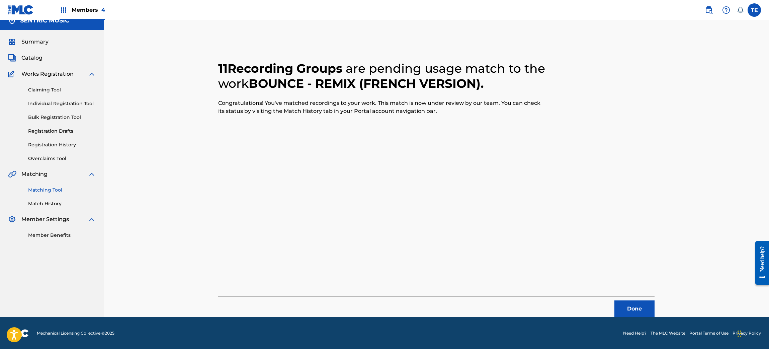
click at [49, 201] on link "Match History" at bounding box center [62, 203] width 68 height 7
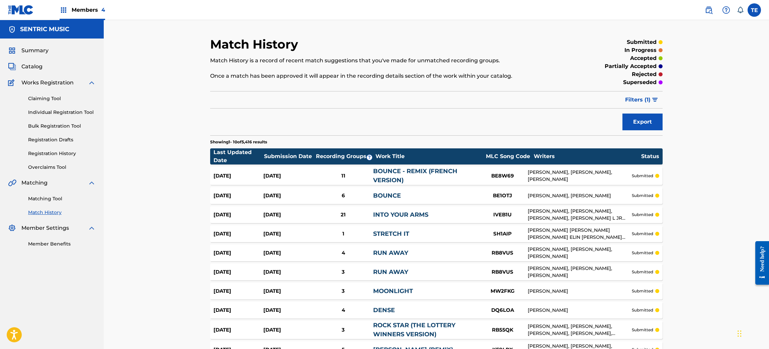
click at [342, 172] on div "11" at bounding box center [343, 176] width 60 height 8
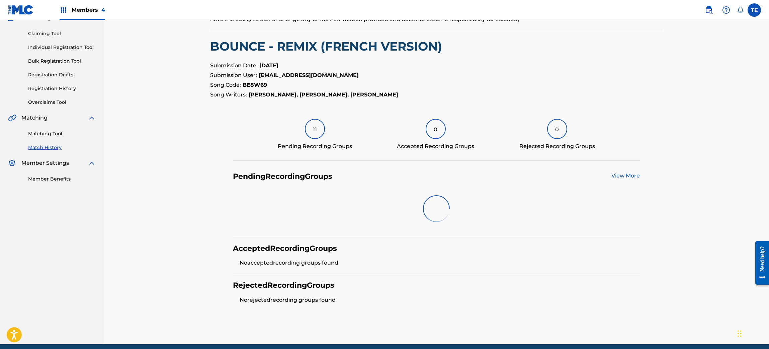
scroll to position [81, 0]
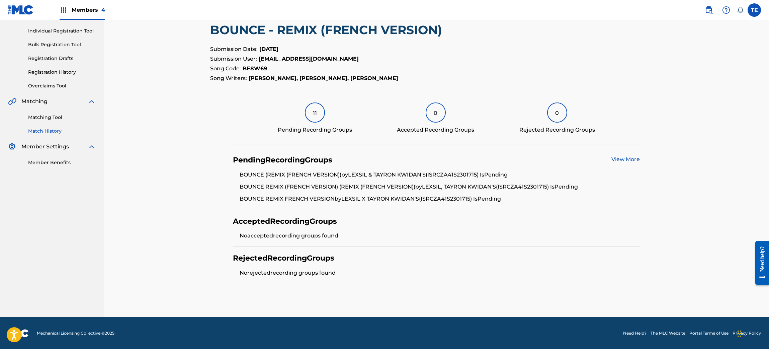
click at [318, 111] on div "11" at bounding box center [315, 112] width 20 height 20
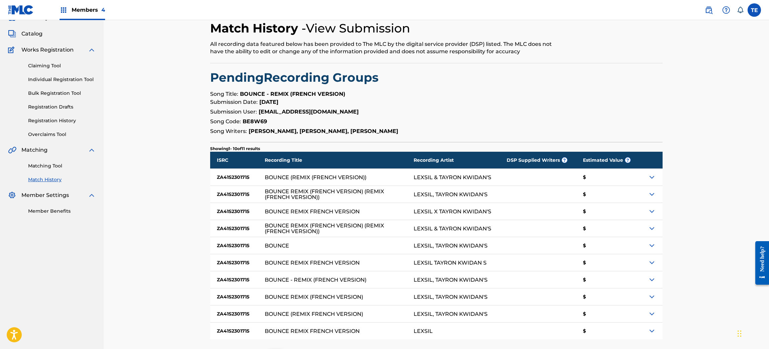
scroll to position [89, 0]
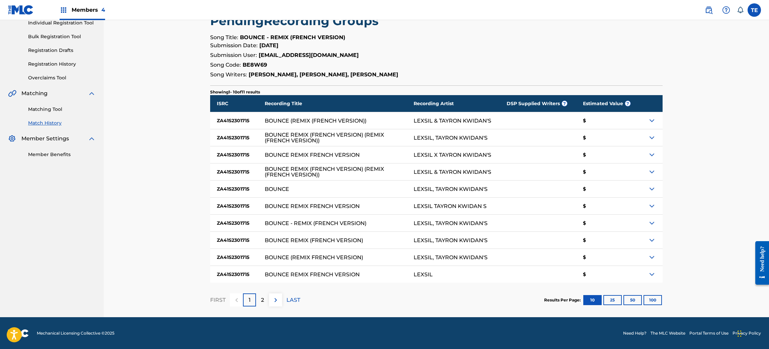
click at [613, 298] on button "25" at bounding box center [612, 300] width 18 height 10
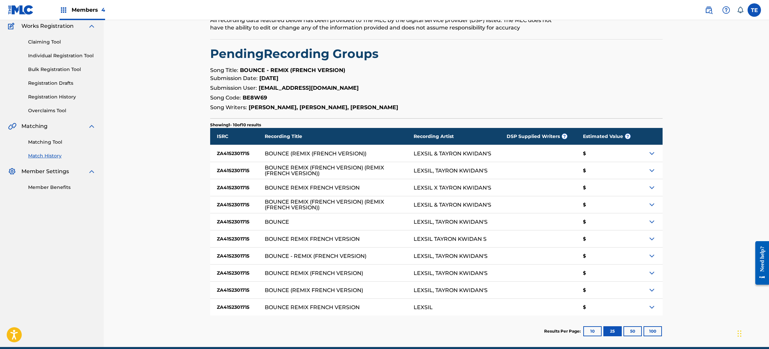
scroll to position [86, 0]
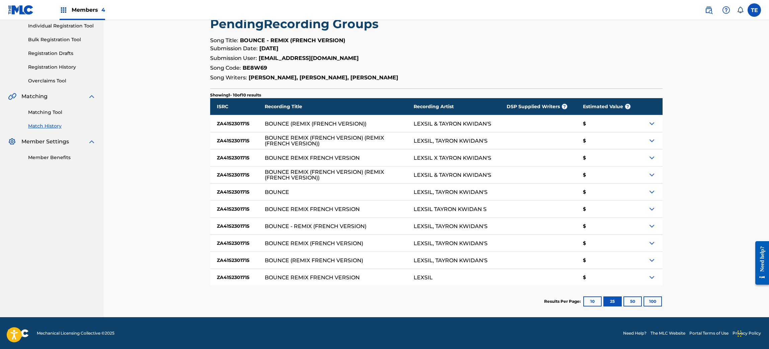
click at [634, 301] on button "50" at bounding box center [633, 301] width 18 height 10
click at [659, 300] on button "100" at bounding box center [653, 301] width 18 height 10
drag, startPoint x: 267, startPoint y: 124, endPoint x: 307, endPoint y: 117, distance: 40.7
click at [307, 117] on div "BOUNCE (REMIX (FRENCH VERSION))" at bounding box center [339, 123] width 149 height 17
click at [274, 157] on div "BOUNCE REMIX FRENCH VERSION" at bounding box center [312, 158] width 95 height 6
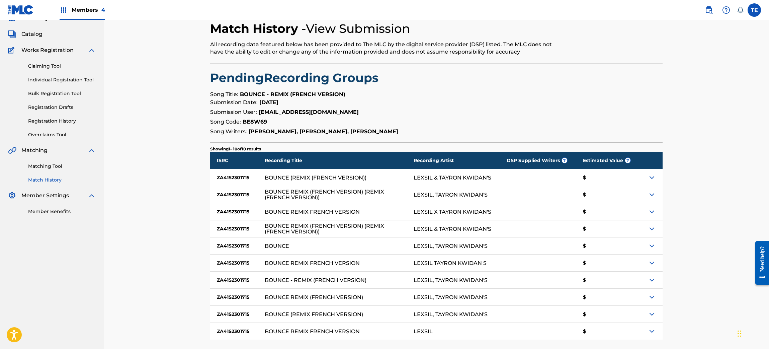
scroll to position [50, 0]
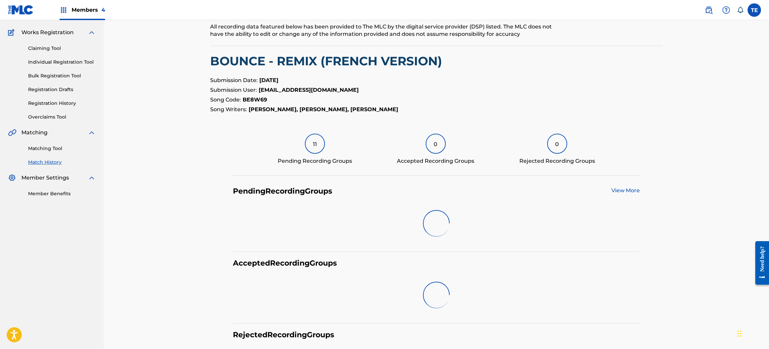
scroll to position [81, 0]
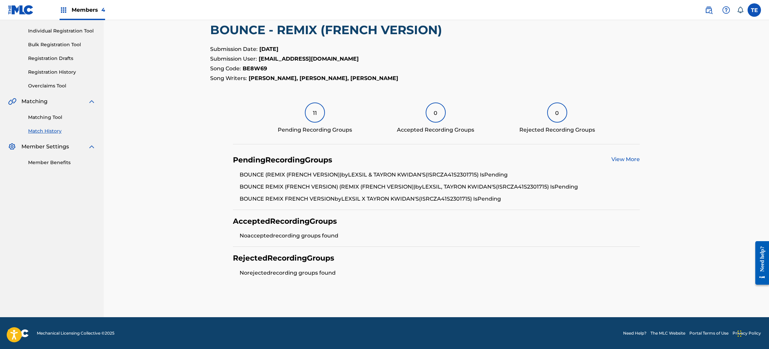
click at [628, 160] on link "View More" at bounding box center [625, 159] width 28 height 6
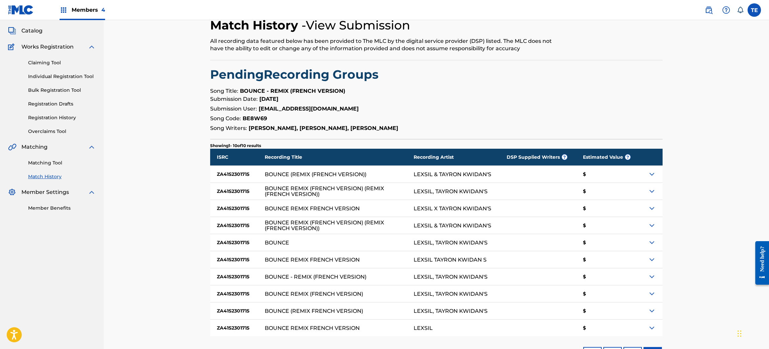
scroll to position [86, 0]
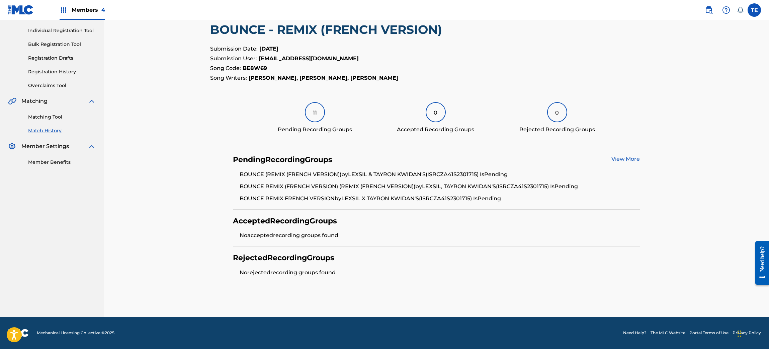
scroll to position [81, 0]
click at [47, 128] on link "Match History" at bounding box center [62, 131] width 68 height 7
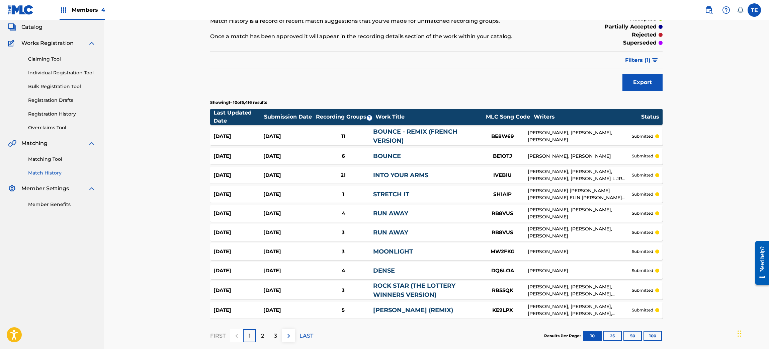
scroll to position [75, 0]
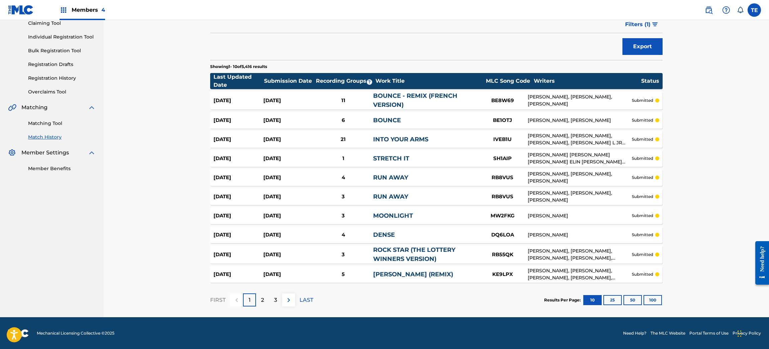
click at [385, 93] on link "BOUNCE - REMIX (FRENCH VERSION)" at bounding box center [415, 100] width 84 height 16
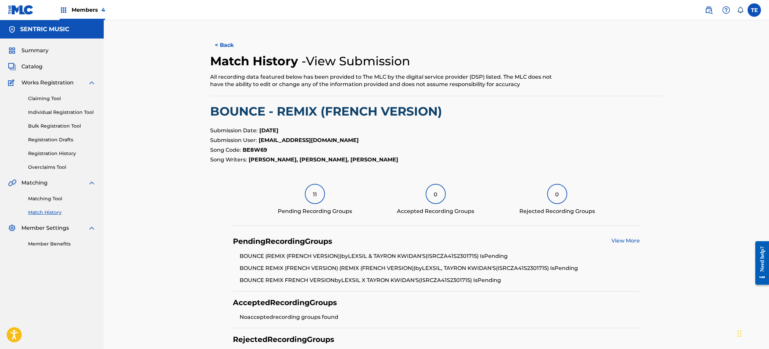
scroll to position [81, 0]
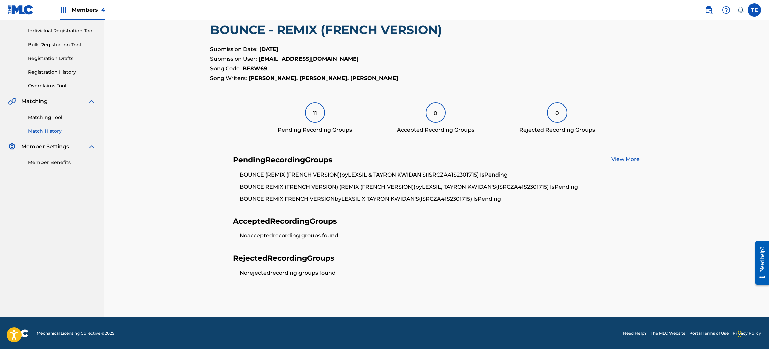
click at [322, 115] on div "11" at bounding box center [315, 112] width 20 height 20
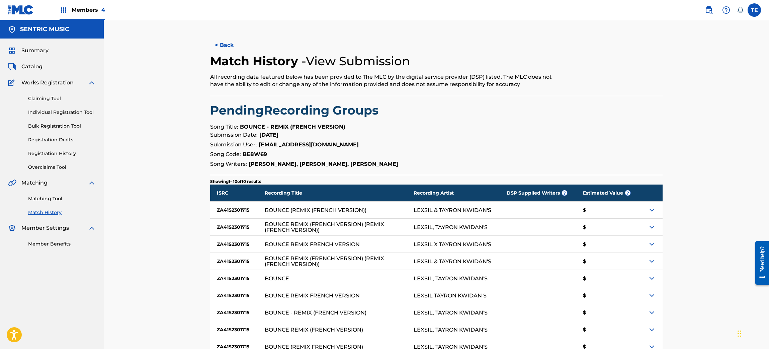
scroll to position [86, 0]
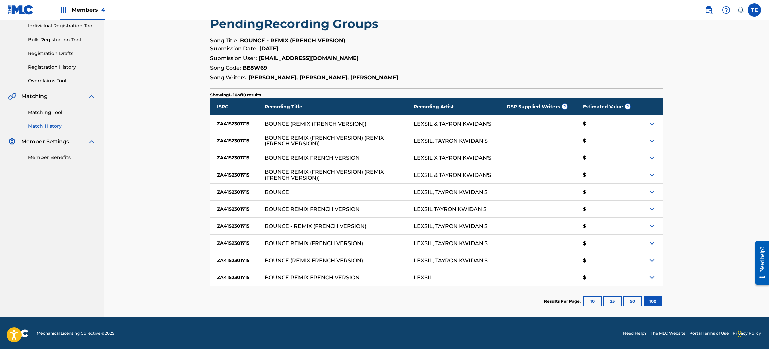
click at [588, 299] on button "10" at bounding box center [592, 301] width 18 height 10
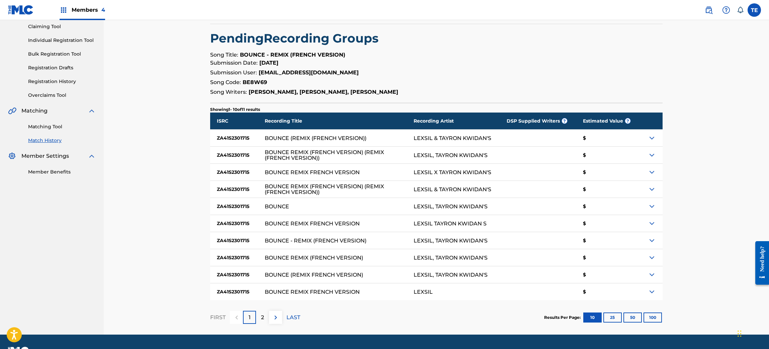
scroll to position [89, 0]
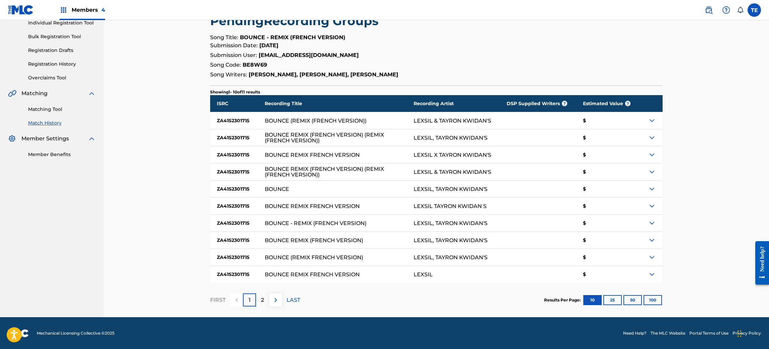
click at [265, 301] on div "2" at bounding box center [262, 299] width 13 height 13
click at [247, 297] on div "1" at bounding box center [249, 299] width 13 height 13
click at [264, 301] on p "2" at bounding box center [262, 300] width 3 height 8
click at [251, 301] on div "1" at bounding box center [249, 299] width 13 height 13
click at [262, 298] on p "2" at bounding box center [262, 300] width 3 height 8
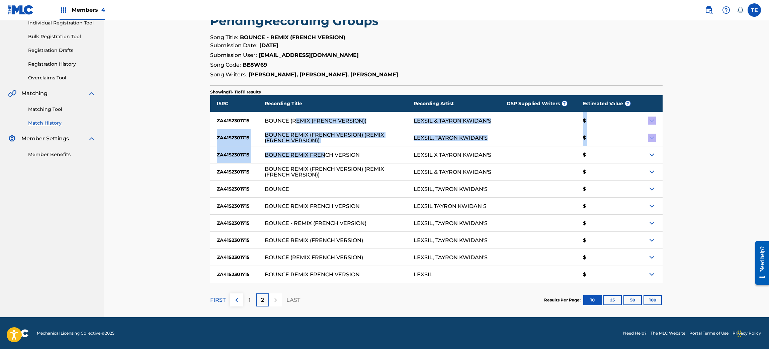
drag, startPoint x: 296, startPoint y: 117, endPoint x: 325, endPoint y: 162, distance: 53.0
click at [325, 162] on div "ISRC Recording Title Recording Artist DSP Supplied Writers ? Estimated Value ? …" at bounding box center [436, 188] width 453 height 187
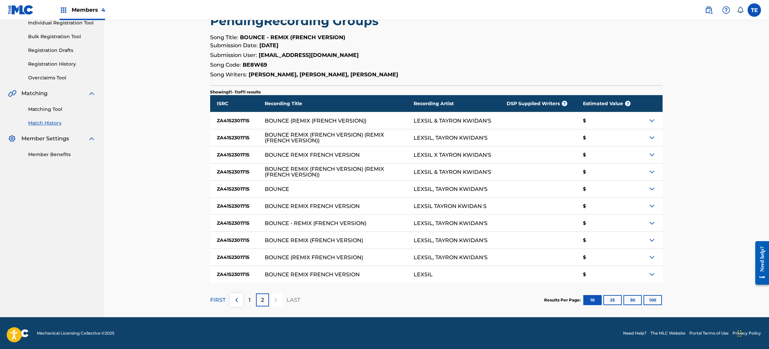
click at [444, 164] on div "LEXSIL & TAYRON KWIDAN'S" at bounding box center [460, 171] width 93 height 17
click at [438, 116] on div "LEXSIL & TAYRON KWIDAN'S" at bounding box center [460, 120] width 93 height 17
click at [445, 141] on div "LEXSIL, TAYRON KWIDAN'S" at bounding box center [460, 137] width 93 height 17
click at [441, 158] on div "LEXSIL X TAYRON KWIDAN'S" at bounding box center [460, 154] width 93 height 17
click at [441, 174] on div "LEXSIL & TAYRON KWIDAN'S" at bounding box center [453, 172] width 78 height 6
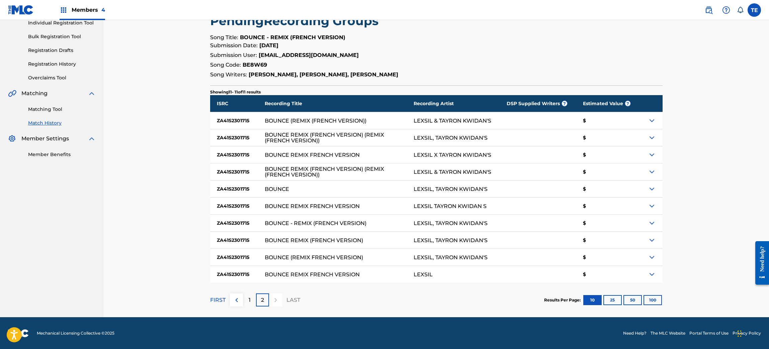
click at [443, 185] on div "LEXSIL, TAYRON KWIDAN'S" at bounding box center [460, 188] width 93 height 17
click at [443, 209] on div "LEXSIL TAYRON KWIDAN S" at bounding box center [460, 205] width 93 height 17
click at [443, 221] on div "LEXSIL, TAYRON KWIDAN'S" at bounding box center [451, 223] width 74 height 6
click at [440, 239] on div "LEXSIL, TAYRON KWIDAN'S" at bounding box center [451, 240] width 74 height 6
click at [439, 251] on div "LEXSIL, TAYRON KWIDAN'S" at bounding box center [460, 257] width 93 height 17
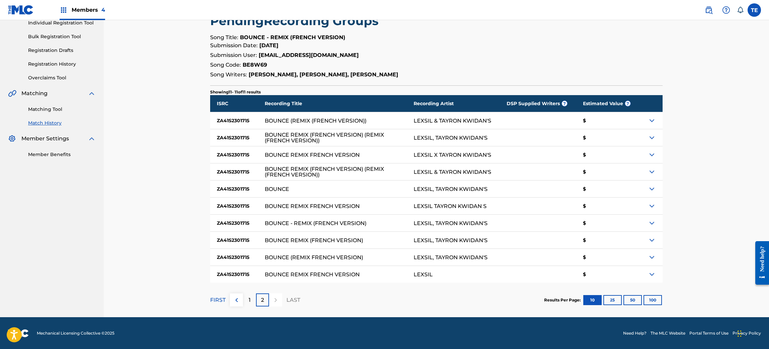
click at [429, 287] on section "FIRST 1 2 LAST Results Per Page: 10 25 50 100" at bounding box center [436, 299] width 453 height 34
click at [252, 299] on div "1" at bounding box center [249, 299] width 13 height 13
click at [274, 291] on div "FIRST 1 2 LAST" at bounding box center [255, 299] width 90 height 34
click at [272, 296] on img at bounding box center [276, 300] width 8 height 8
click at [253, 295] on div "1" at bounding box center [249, 299] width 13 height 13
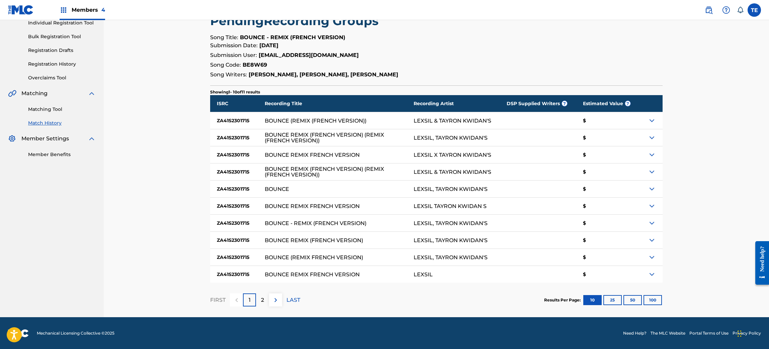
click at [262, 297] on p "2" at bounding box center [262, 300] width 3 height 8
click at [617, 298] on button "25" at bounding box center [612, 300] width 18 height 10
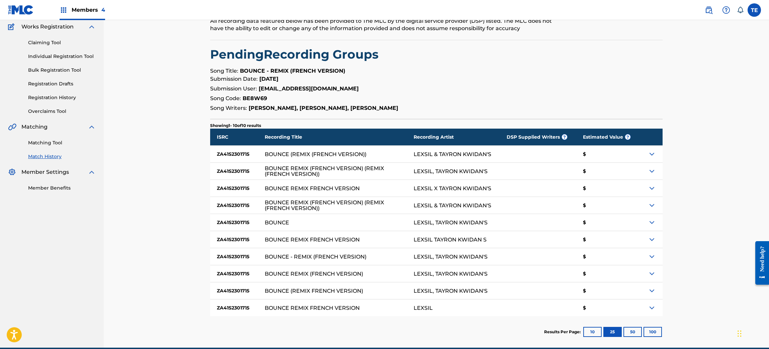
scroll to position [86, 0]
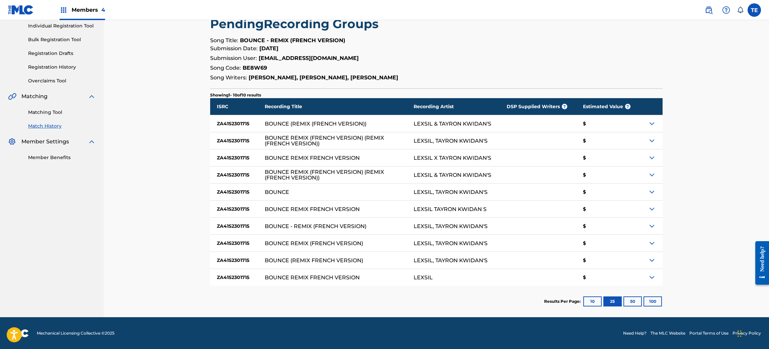
click at [287, 278] on div "BOUNCE REMIX FRENCH VERSION" at bounding box center [312, 277] width 95 height 6
click at [291, 264] on div "BOUNCE (REMIX FRENCH VERSION)" at bounding box center [339, 260] width 149 height 17
click at [296, 241] on div "BOUNCE REMIX (FRENCH VERSION)" at bounding box center [314, 243] width 98 height 6
click at [299, 225] on div "BOUNCE - REMIX (FRENCH VERSION)" at bounding box center [316, 226] width 102 height 6
click at [306, 202] on div "BOUNCE REMIX FRENCH VERSION" at bounding box center [339, 208] width 149 height 17
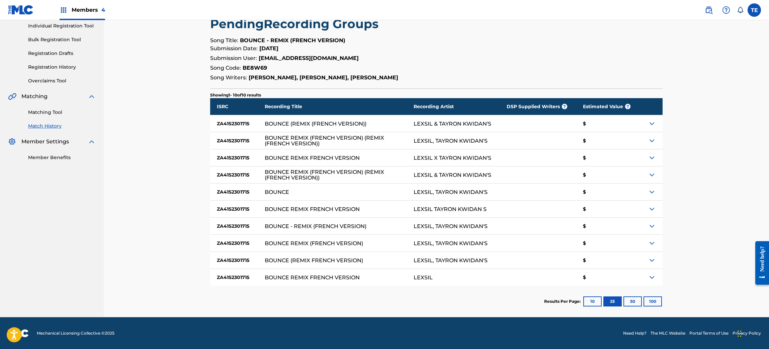
click at [301, 192] on div "BOUNCE" at bounding box center [339, 191] width 149 height 17
click at [299, 173] on div "BOUNCE REMIX (FRENCH VERSION) (REMIX (FRENCH VERSION))" at bounding box center [332, 174] width 134 height 11
click at [300, 157] on div "BOUNCE REMIX FRENCH VERSION" at bounding box center [312, 158] width 95 height 6
click at [304, 143] on div "BOUNCE REMIX (FRENCH VERSION) (REMIX (FRENCH VERSION))" at bounding box center [332, 140] width 134 height 11
click at [306, 128] on div "BOUNCE (REMIX (FRENCH VERSION))" at bounding box center [339, 123] width 149 height 17
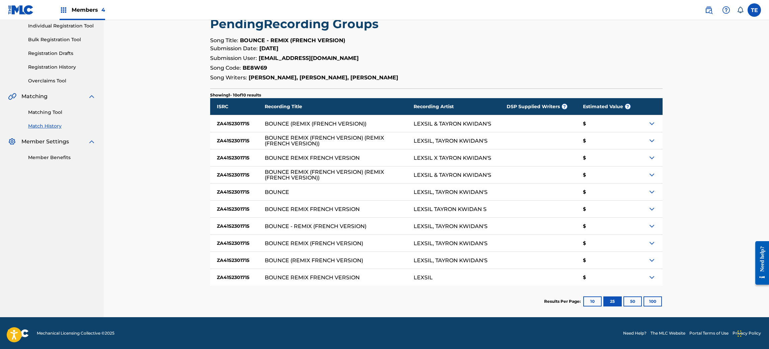
click at [49, 111] on link "Matching Tool" at bounding box center [62, 112] width 68 height 7
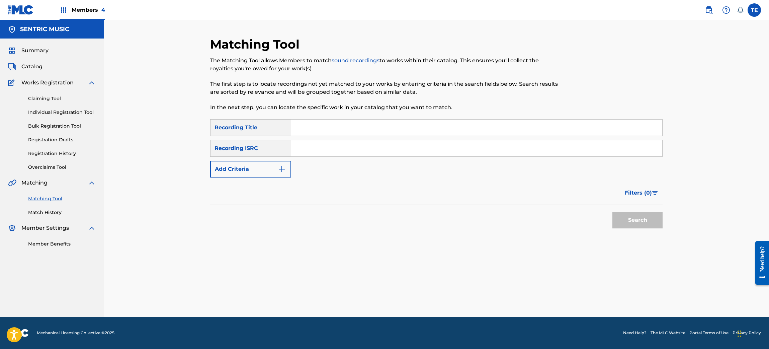
click at [311, 151] on input "Search Form" at bounding box center [476, 148] width 371 height 16
paste input "BE8W69"
type input "BE8W69"
click at [340, 156] on input "BE8W69" at bounding box center [476, 148] width 371 height 16
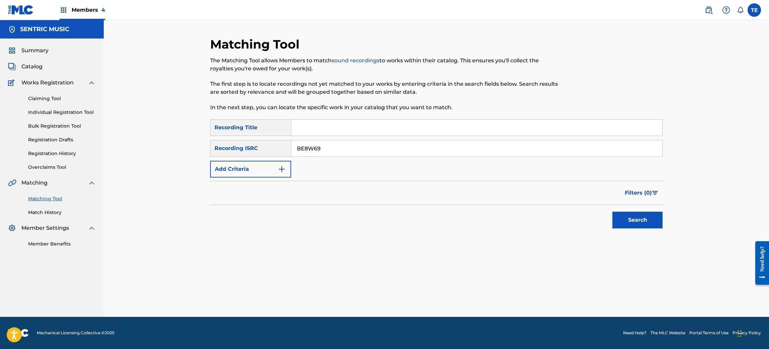
click at [340, 156] on input "BE8W69" at bounding box center [476, 148] width 371 height 16
click at [349, 146] on input "Search Form" at bounding box center [476, 148] width 371 height 16
paste input "ZA41S2301715"
click at [383, 233] on div "SearchWithCriteriade4fc208-1d6d-44fb-acd8-e3b6f1e40fc9 Recording Title SearchWi…" at bounding box center [436, 177] width 453 height 116
click at [635, 217] on button "Search" at bounding box center [637, 220] width 50 height 17
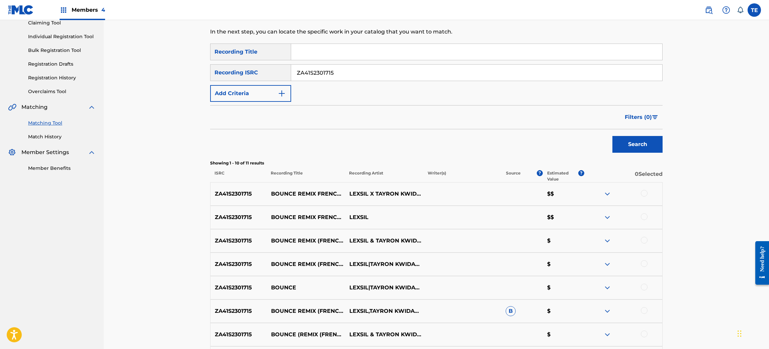
scroll to position [75, 0]
click at [327, 70] on input "ZA41S2301715" at bounding box center [476, 74] width 371 height 16
click at [328, 70] on input "ZA41S2301715" at bounding box center [476, 74] width 371 height 16
paste input "226630"
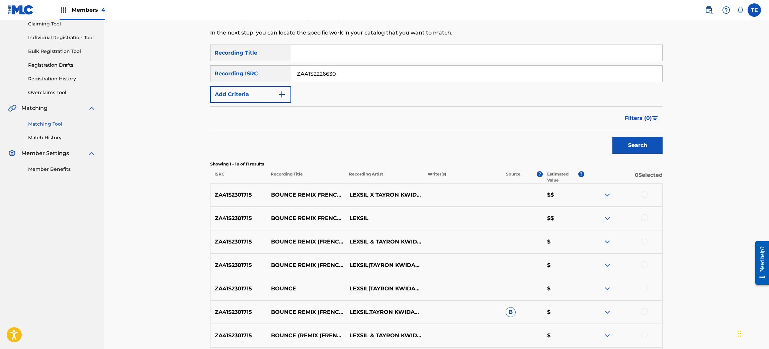
type input "ZA41S2226630"
click at [646, 146] on button "Search" at bounding box center [637, 145] width 50 height 17
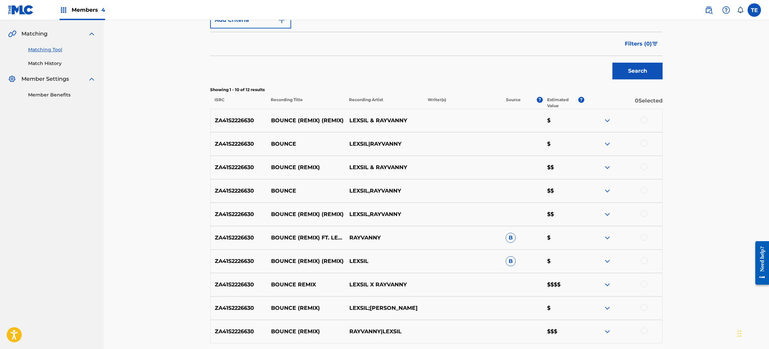
scroll to position [175, 0]
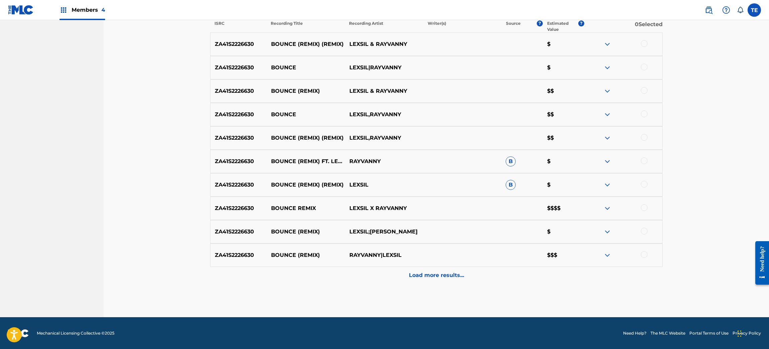
click at [459, 273] on p "Load more results..." at bounding box center [436, 275] width 55 height 8
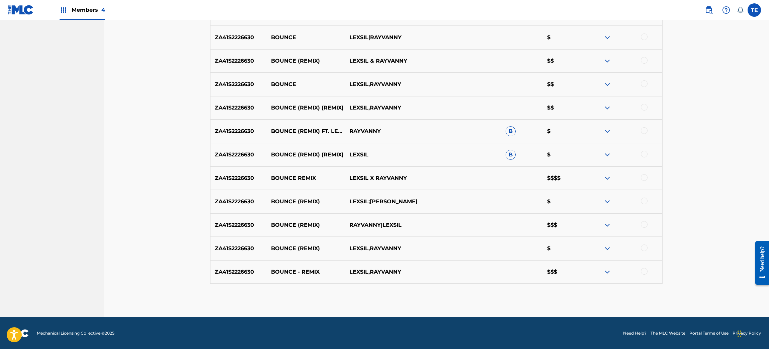
scroll to position [205, 0]
